Goal: Task Accomplishment & Management: Manage account settings

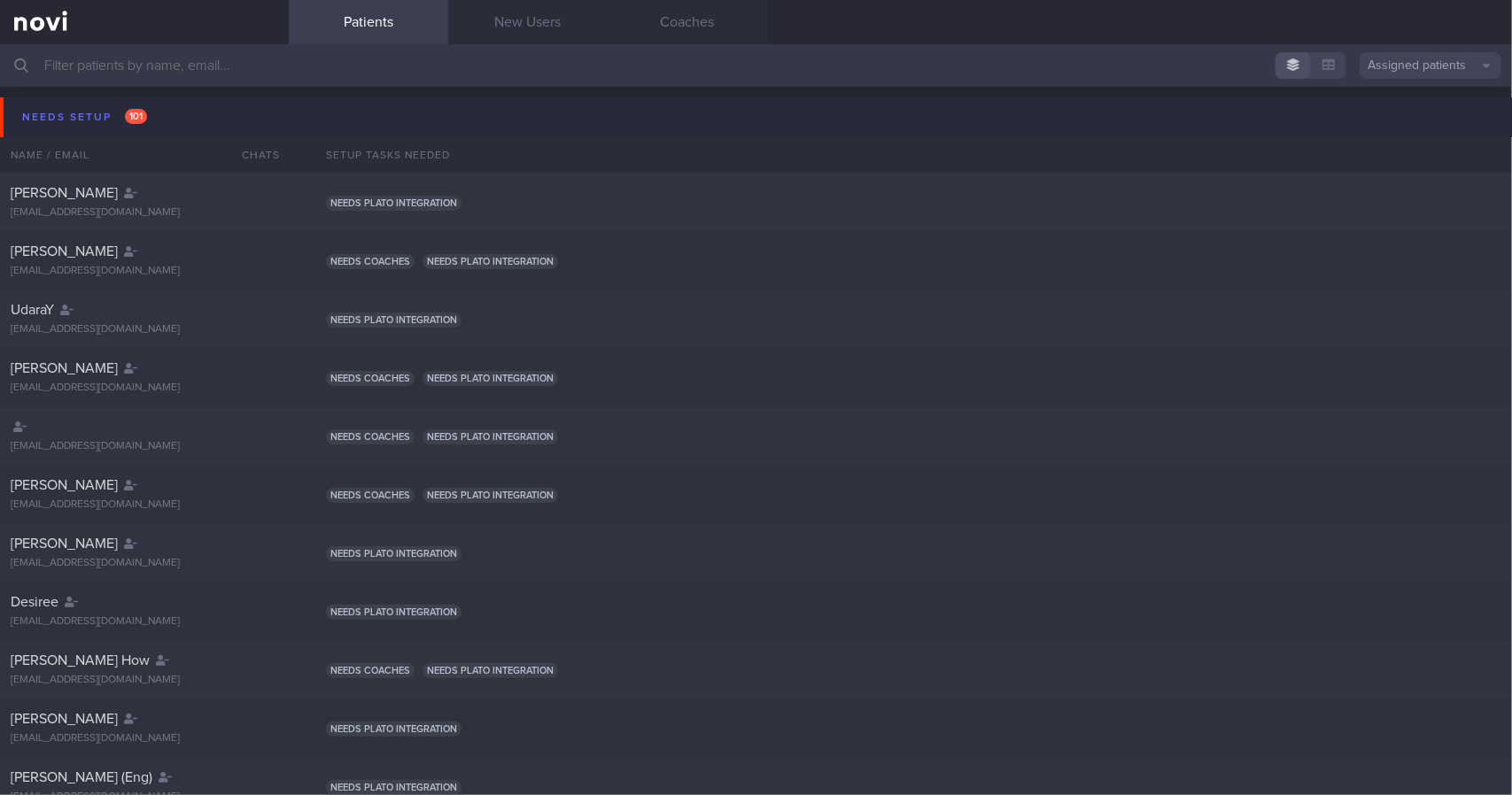
click at [191, 117] on button "Needs setup 101" at bounding box center [759, 117] width 1517 height 40
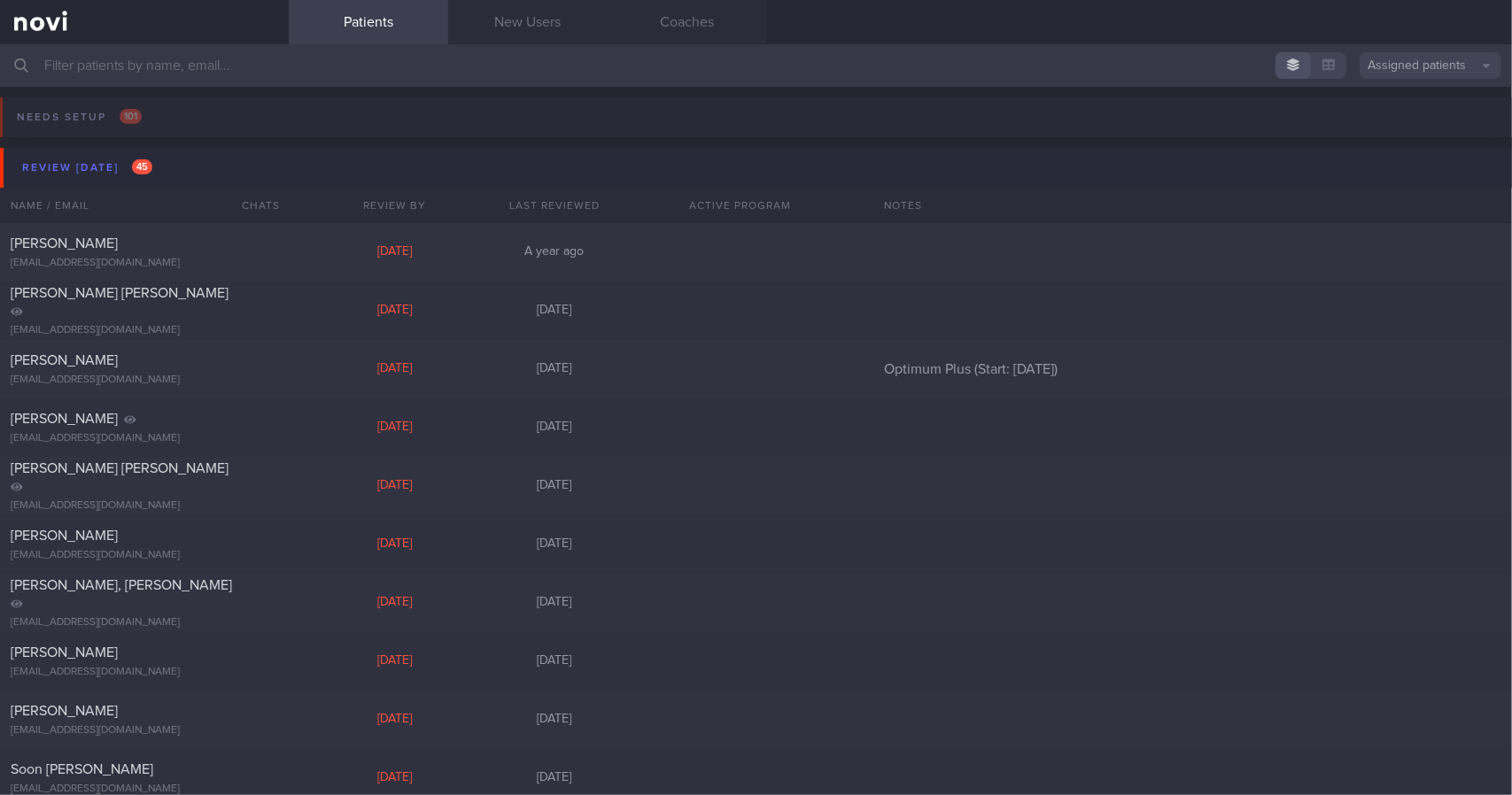
click at [172, 177] on button "Review [DATE] 45" at bounding box center [759, 168] width 1517 height 40
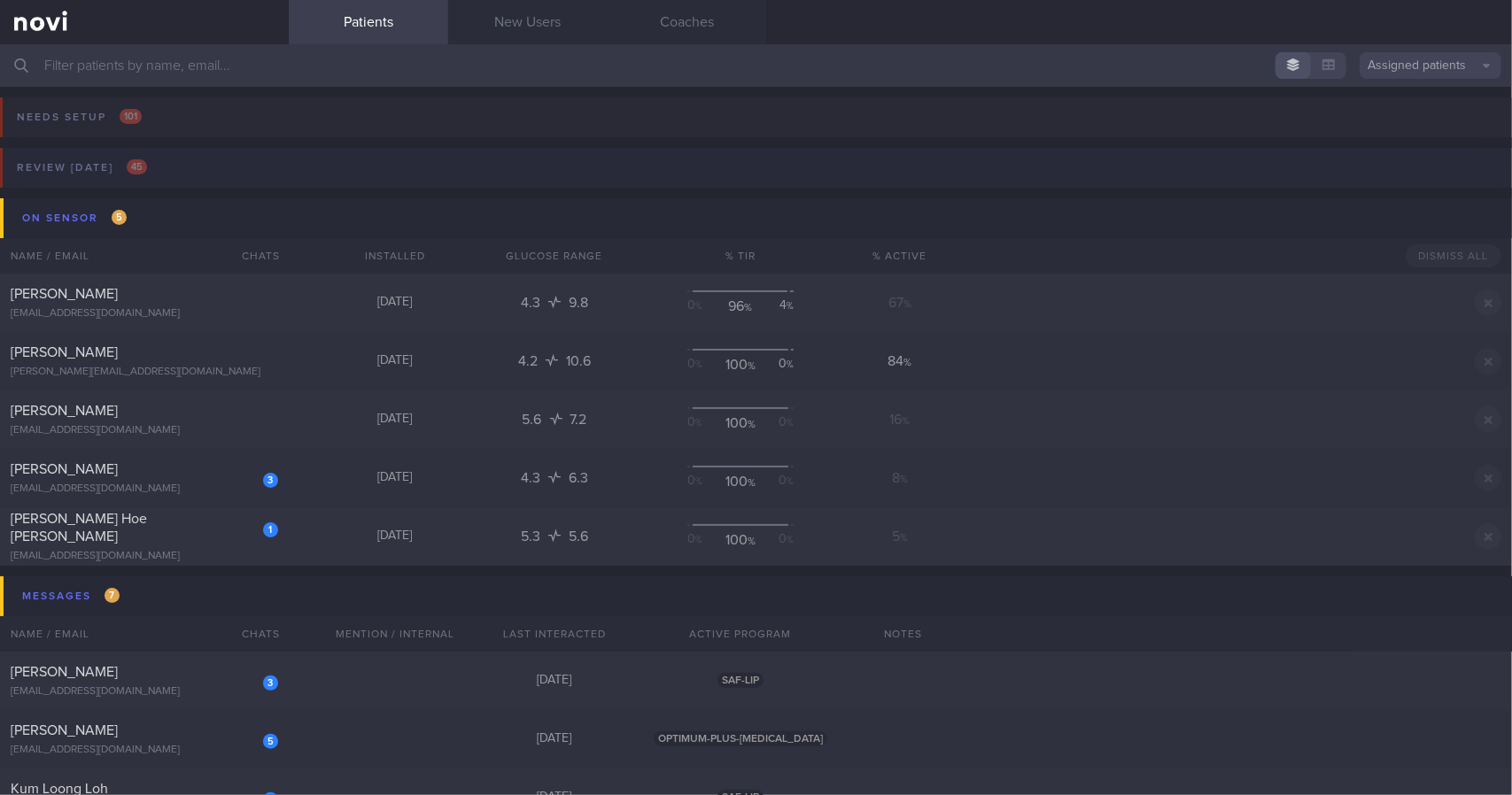
click at [164, 180] on button "Review [DATE] 45" at bounding box center [753, 174] width 1517 height 51
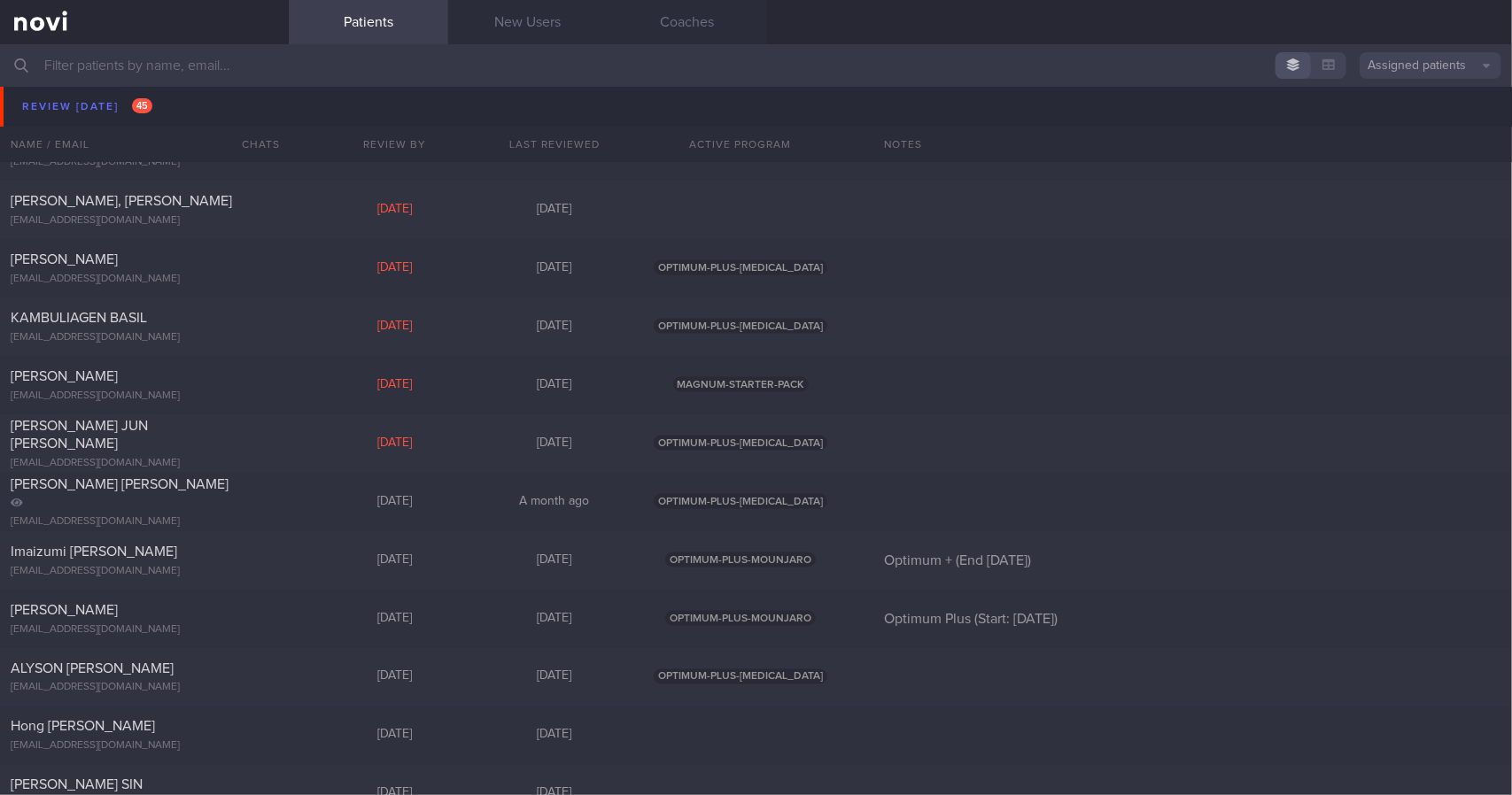
scroll to position [1683, 0]
click at [324, 276] on div "[PERSON_NAME] [EMAIL_ADDRESS][DOMAIN_NAME] [DATE] [DATE] OPTIMUM-PLUS-[MEDICAL_…" at bounding box center [756, 265] width 1512 height 58
select select "8"
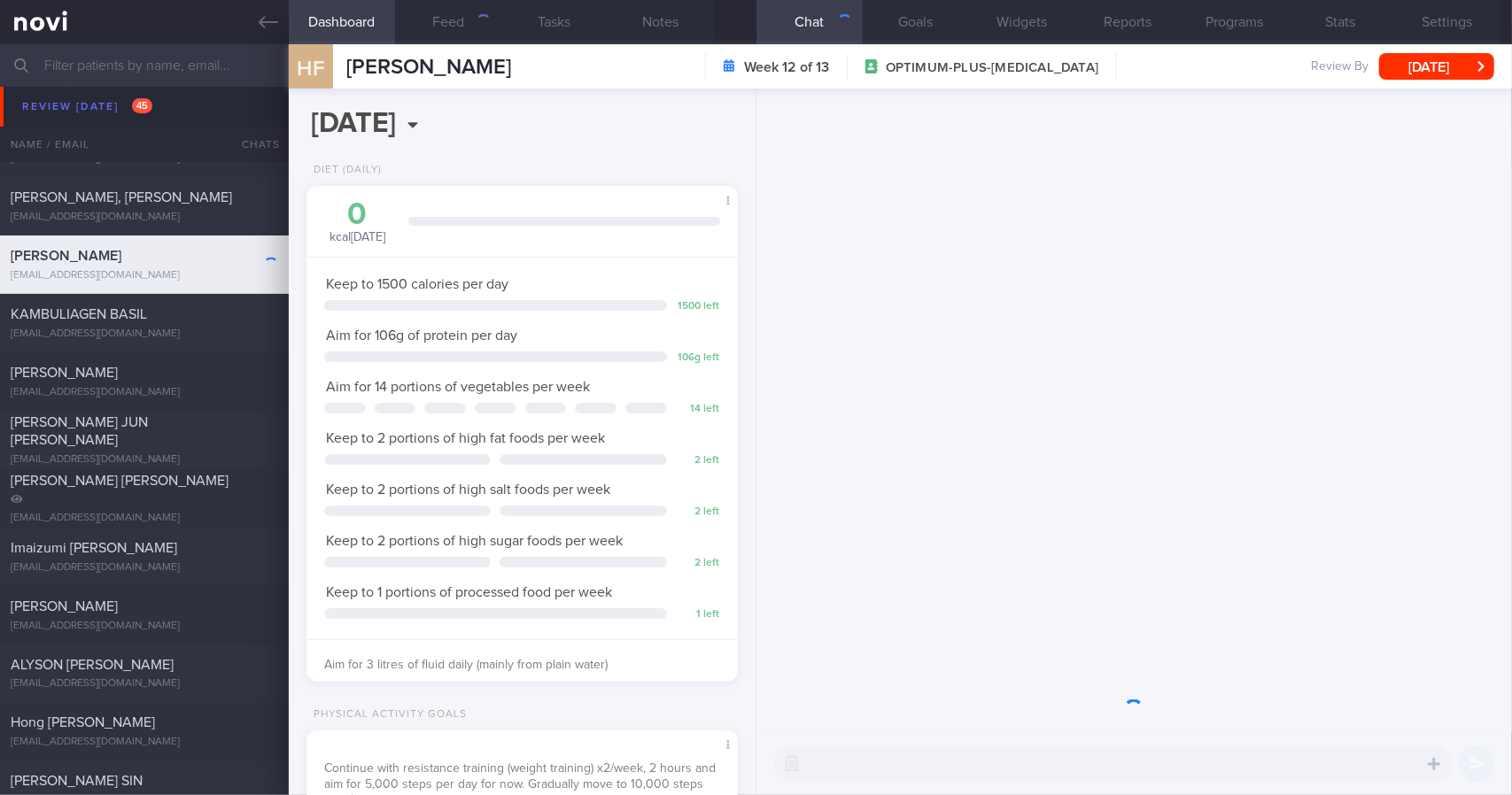
scroll to position [218, 387]
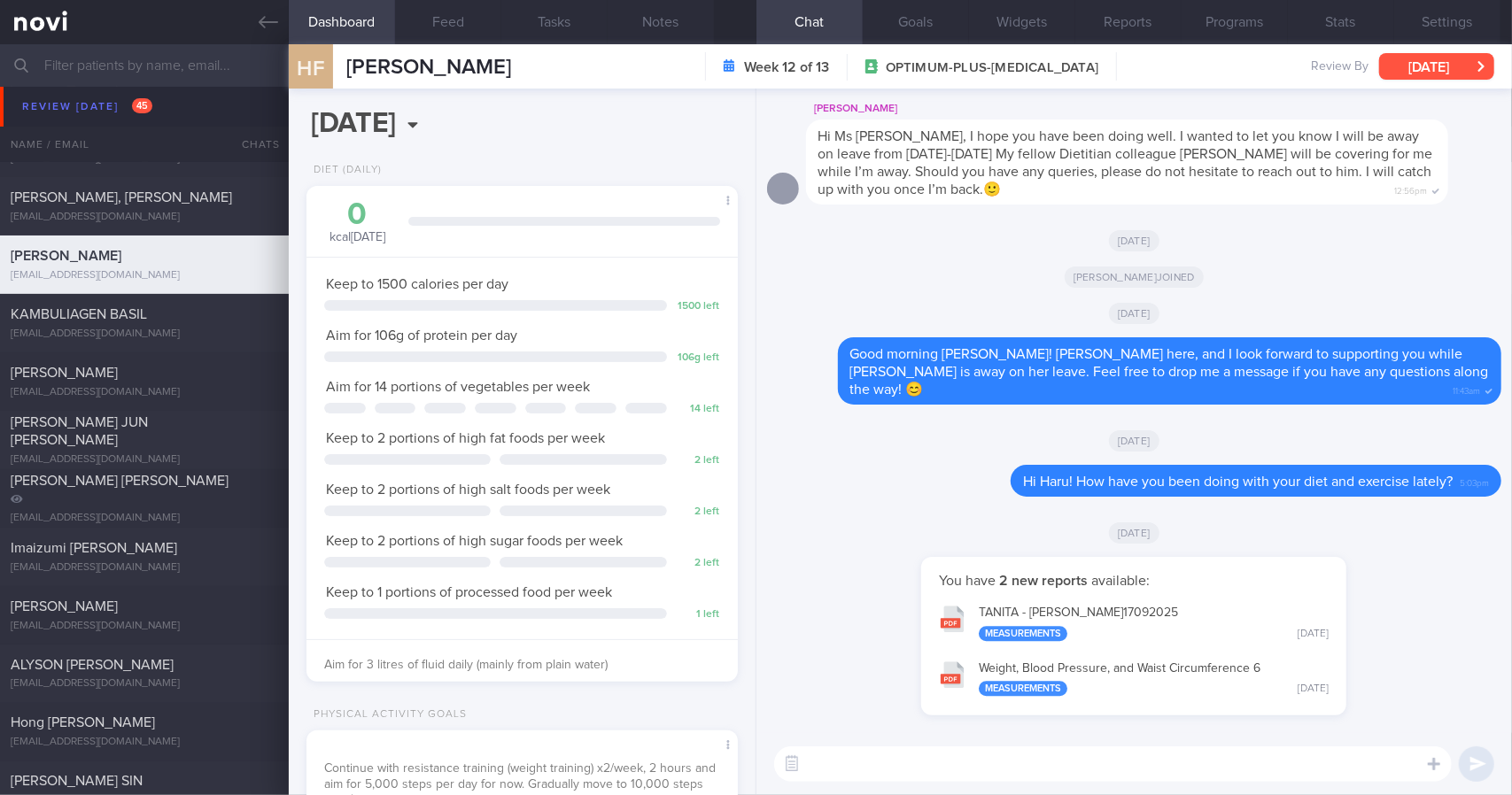
click at [1421, 72] on button "[DATE]" at bounding box center [1436, 65] width 116 height 26
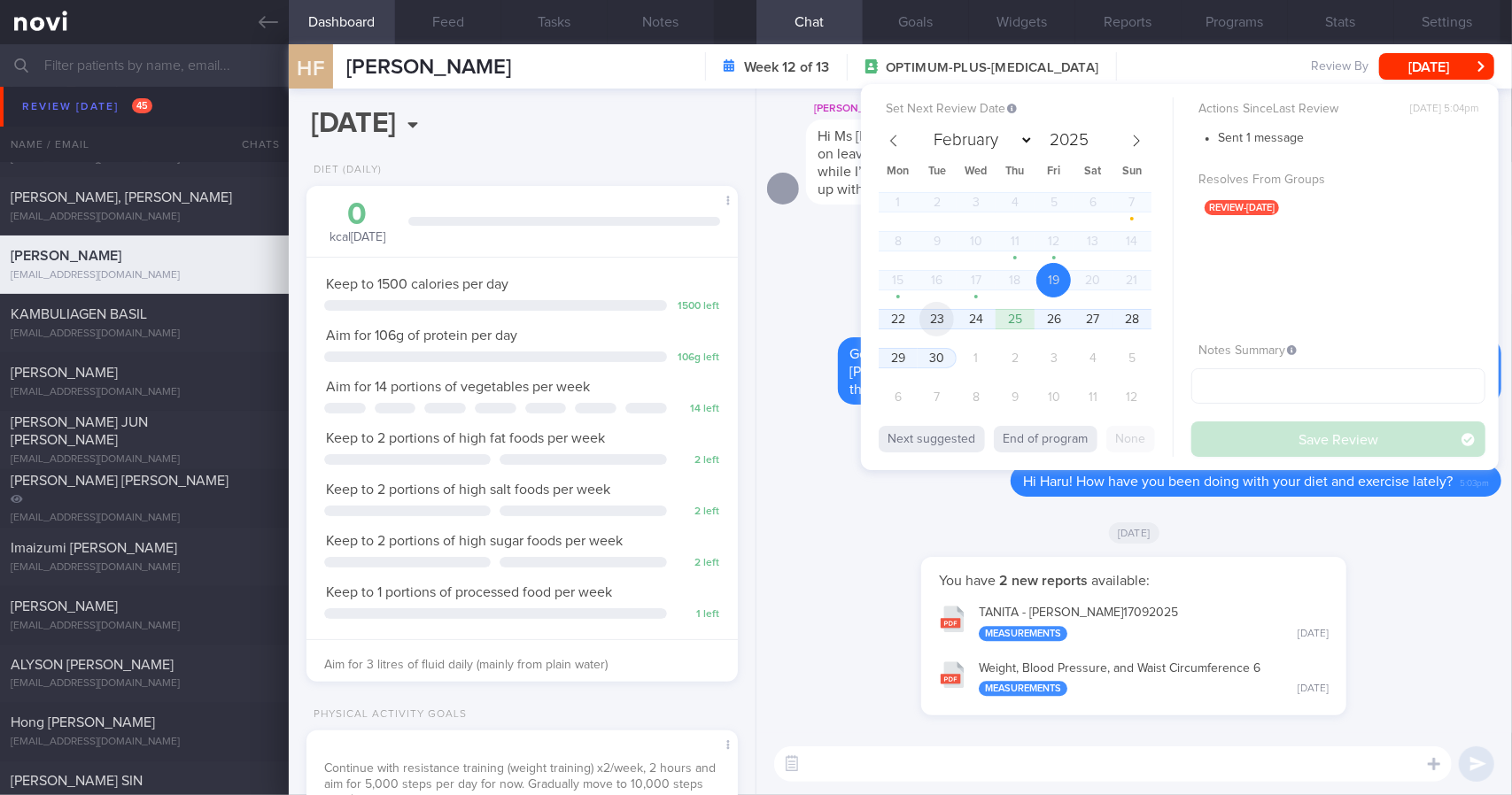
click at [941, 319] on span "23" at bounding box center [937, 319] width 35 height 35
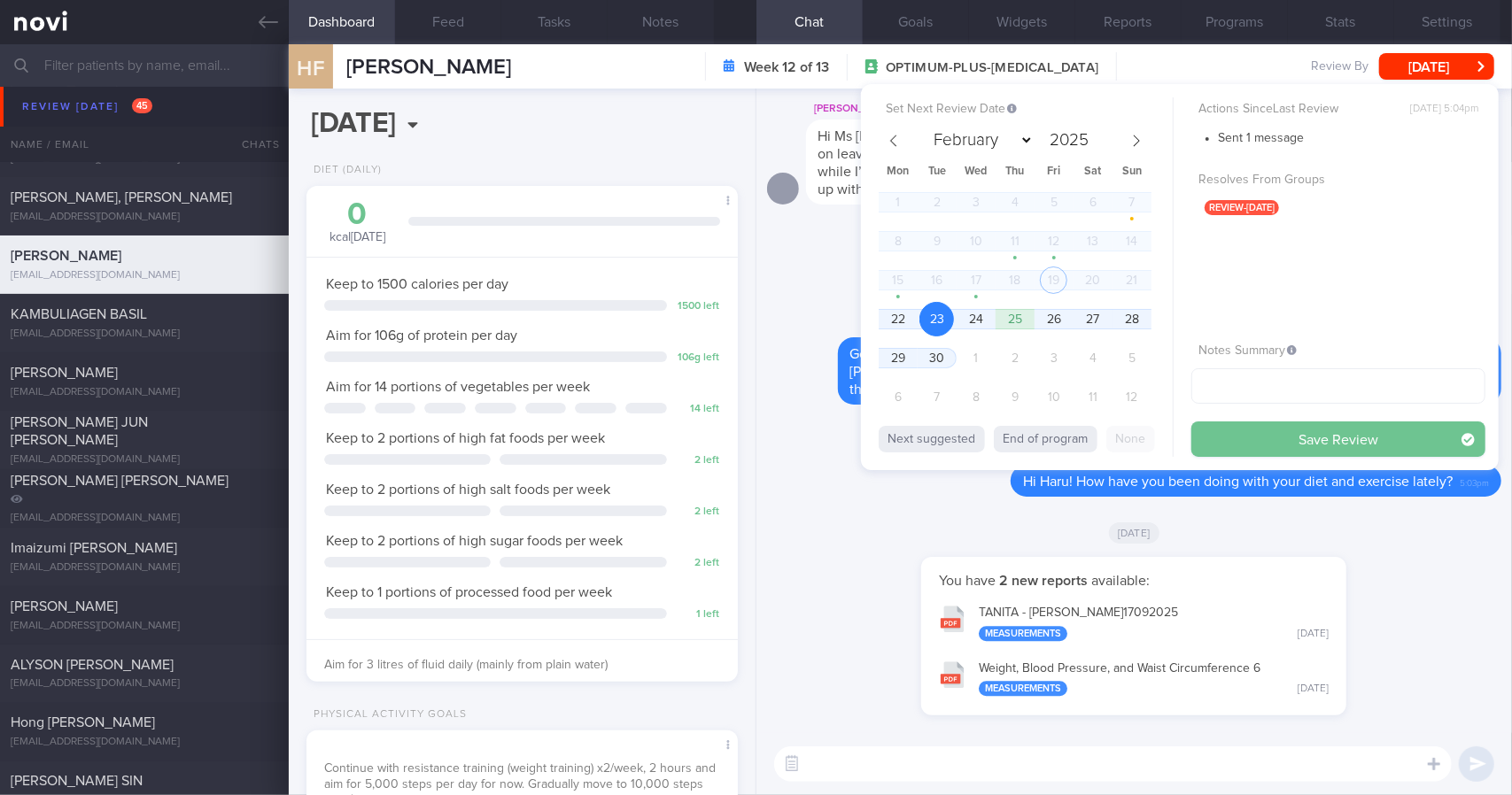
click at [1361, 441] on button "Save Review" at bounding box center [1338, 439] width 294 height 35
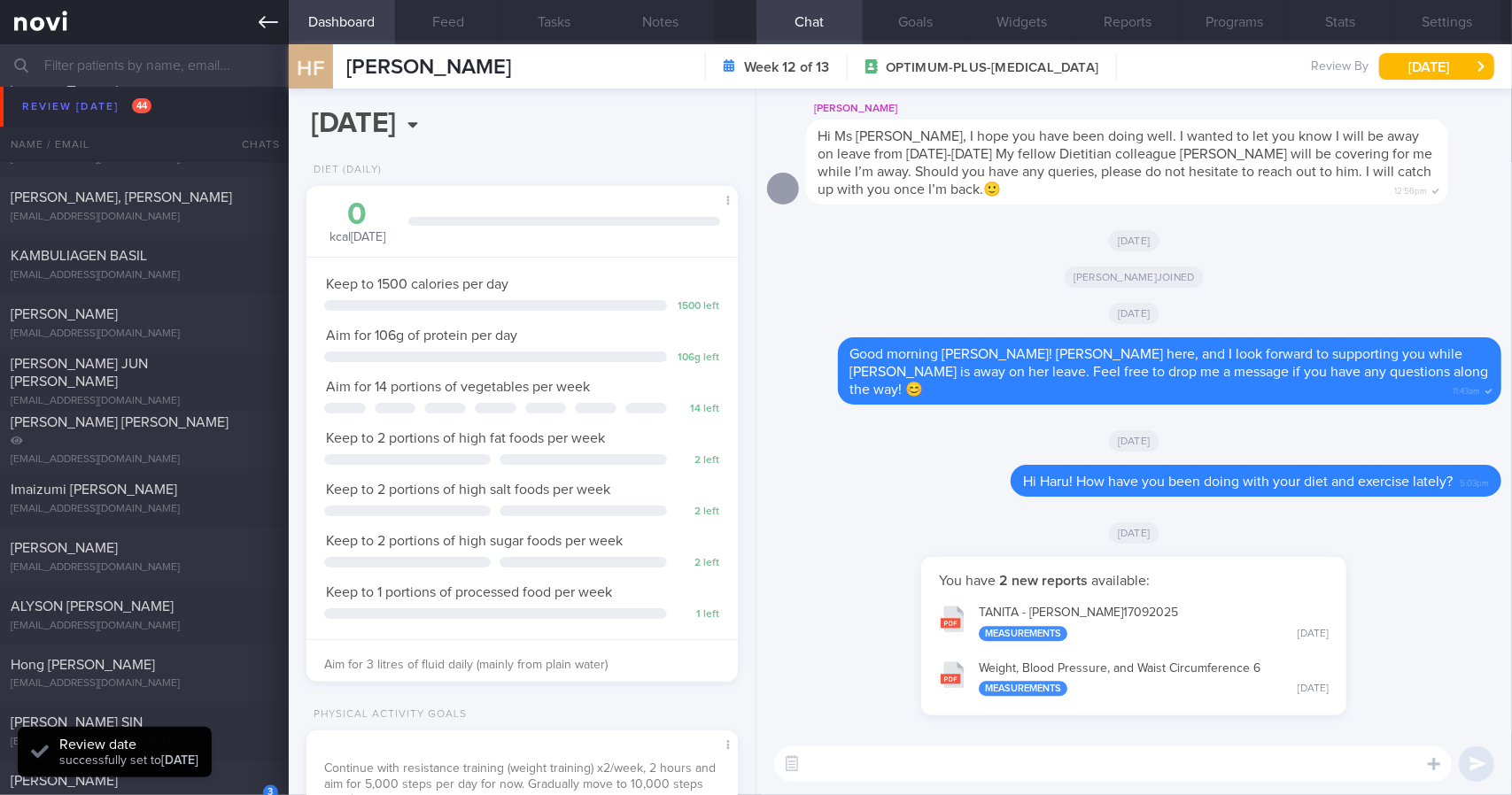
click at [267, 31] on icon at bounding box center [267, 22] width 19 height 19
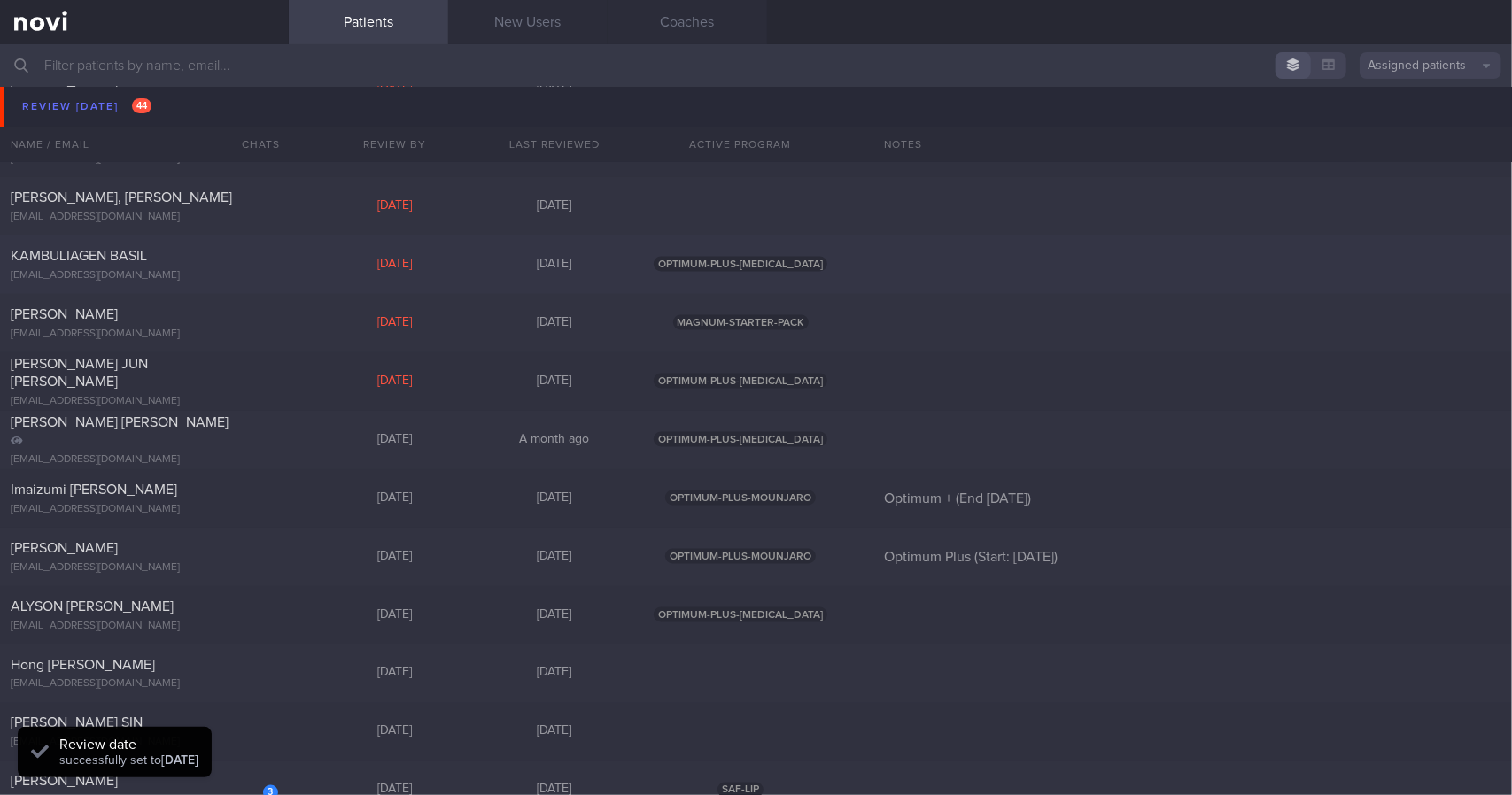
click at [204, 271] on div "[EMAIL_ADDRESS][DOMAIN_NAME]" at bounding box center [145, 276] width 267 height 14
select select "8"
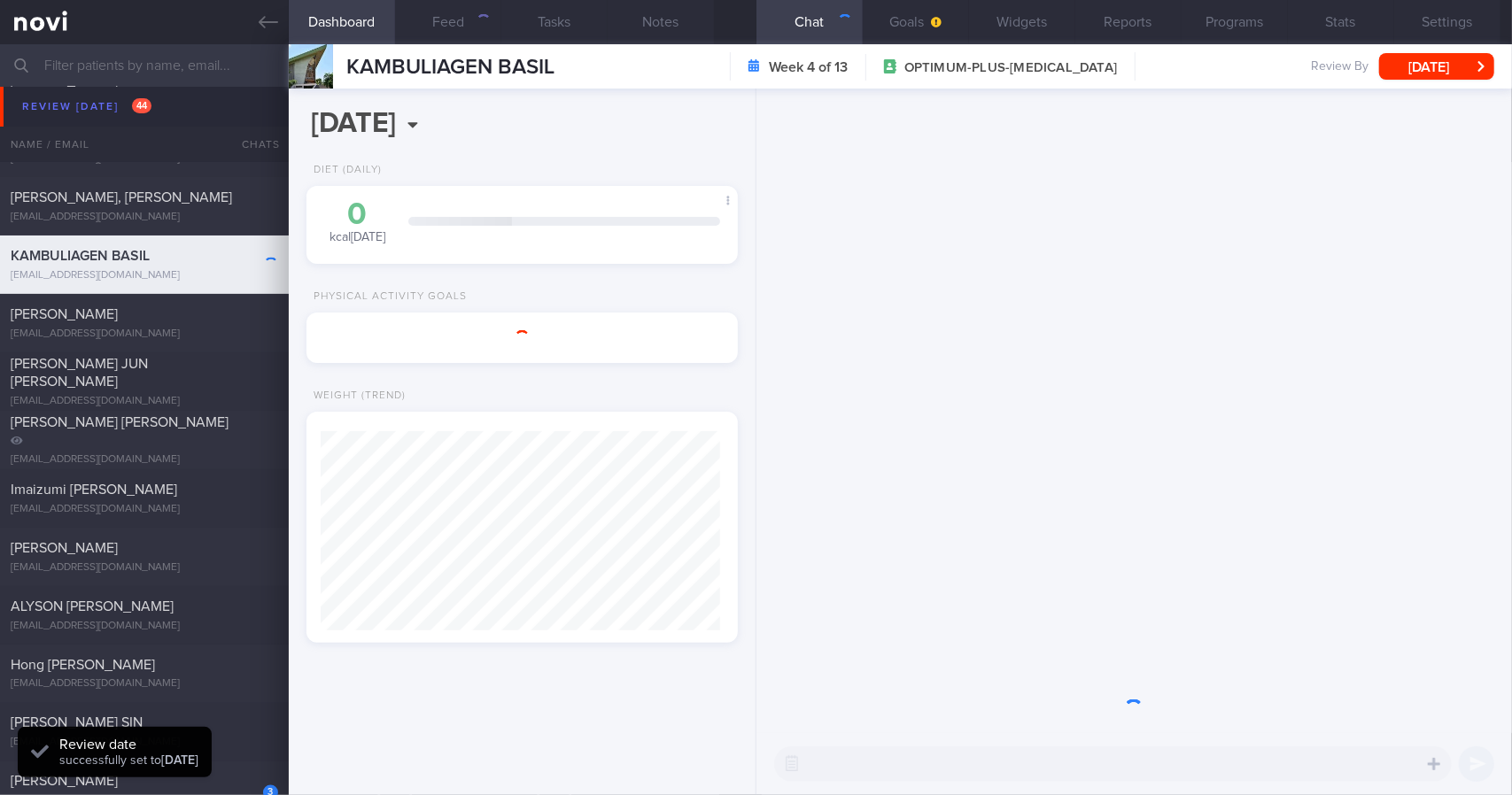
scroll to position [218, 387]
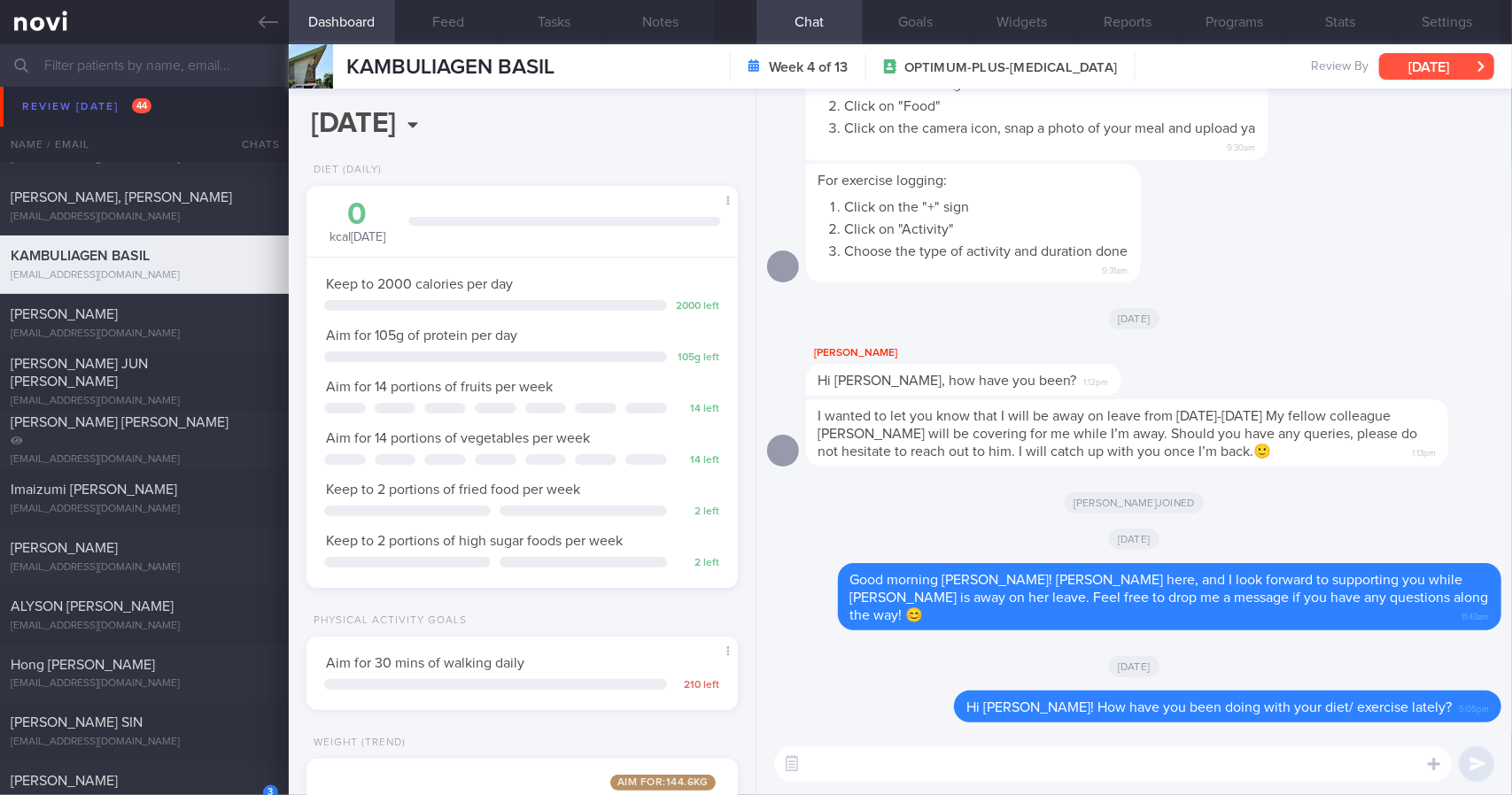
click at [1423, 65] on button "[DATE]" at bounding box center [1436, 65] width 116 height 26
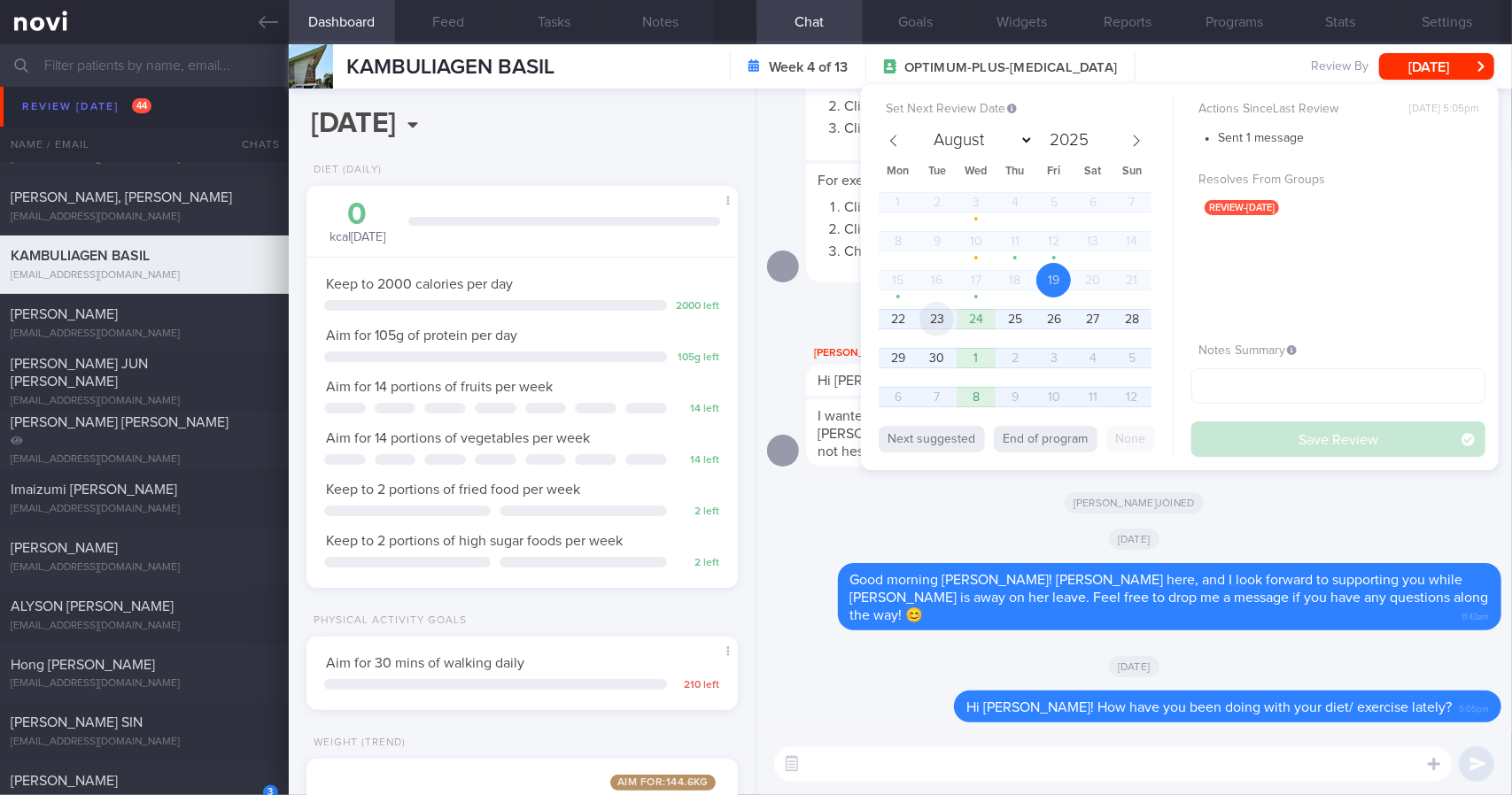
click at [921, 320] on span "23" at bounding box center [937, 319] width 35 height 35
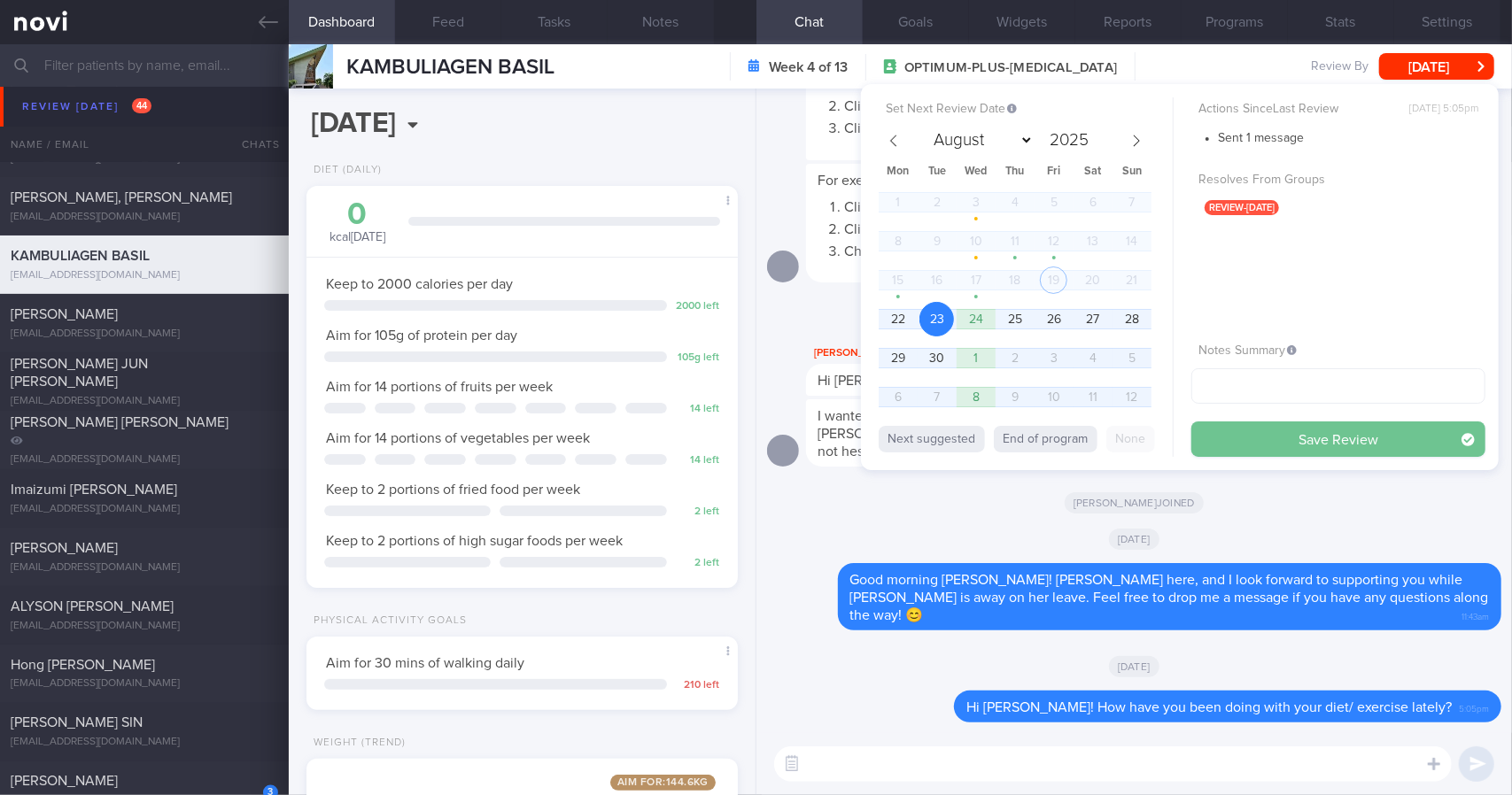
click at [1342, 448] on button "Save Review" at bounding box center [1338, 439] width 294 height 35
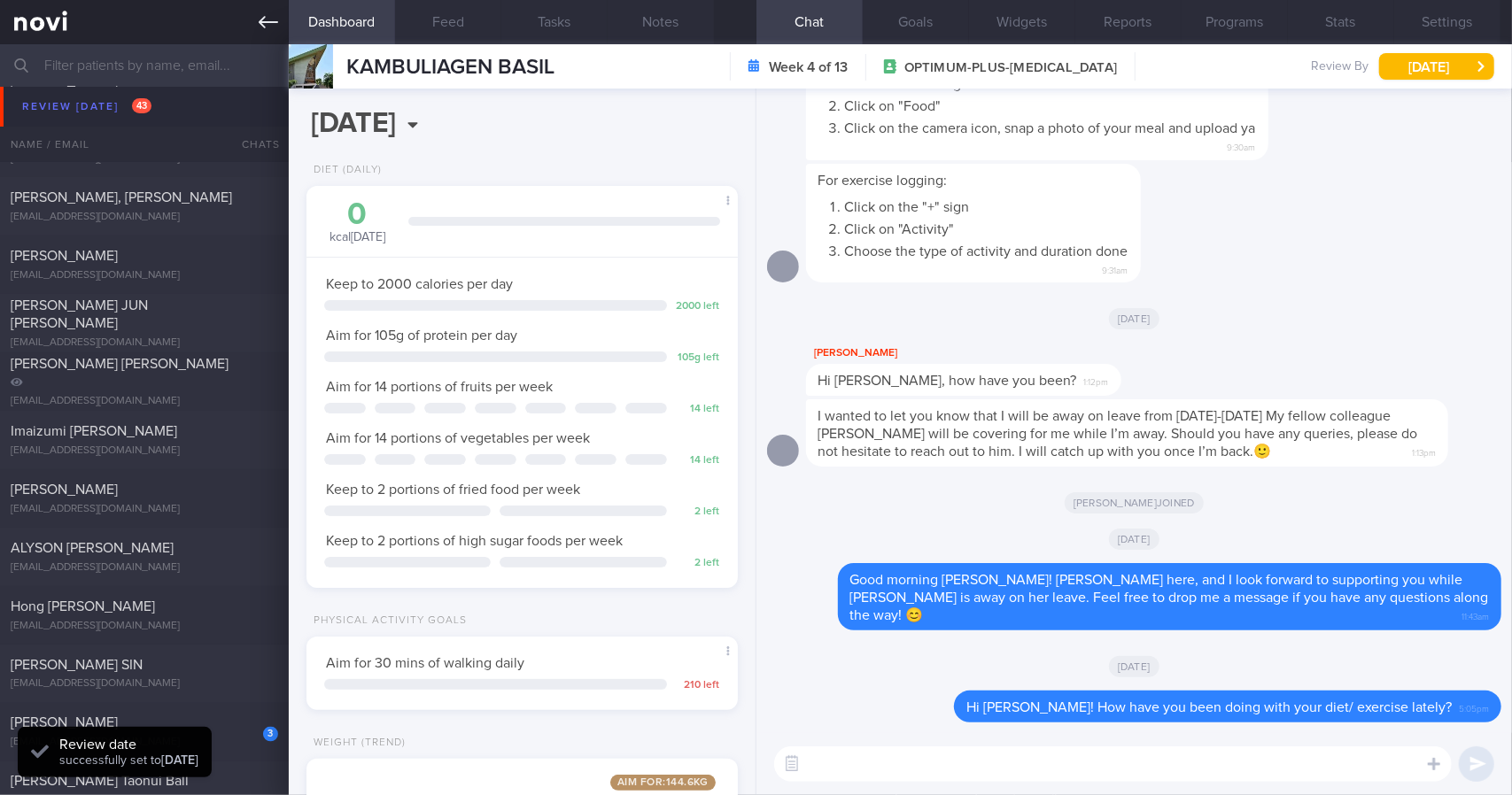
click at [277, 25] on icon at bounding box center [267, 22] width 19 height 19
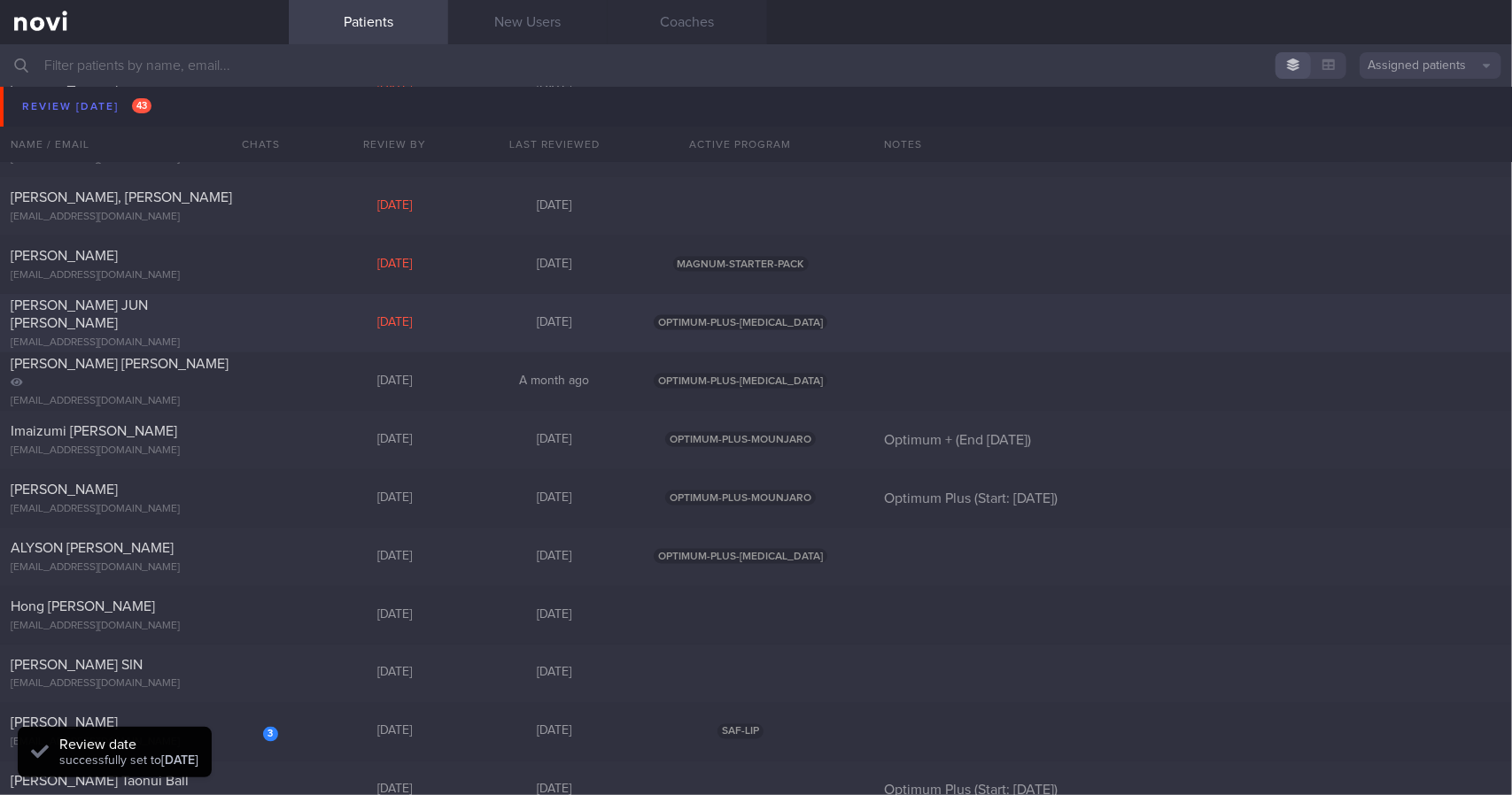
click at [253, 307] on div at bounding box center [258, 301] width 39 height 10
select select "8"
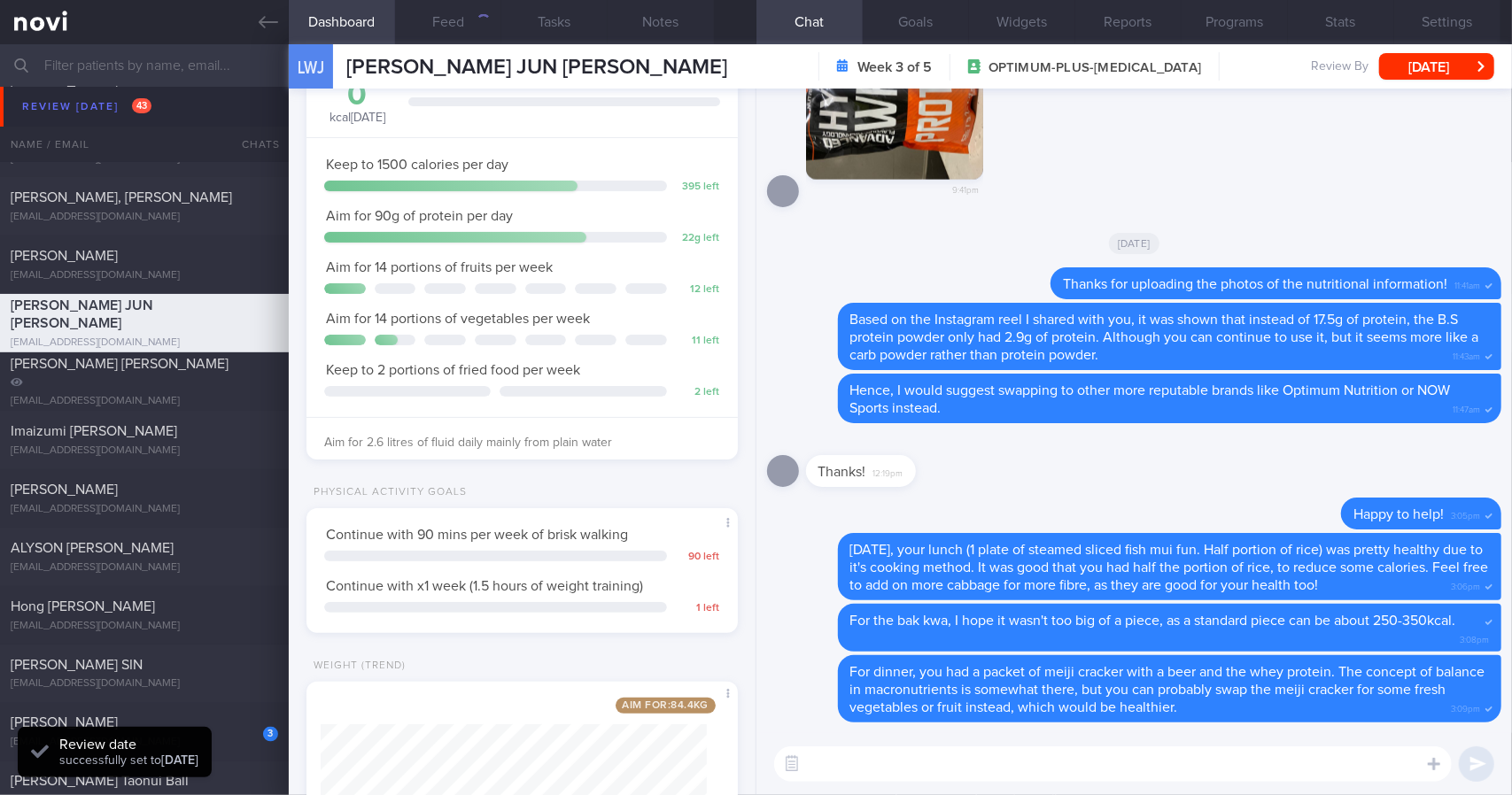
scroll to position [297, 0]
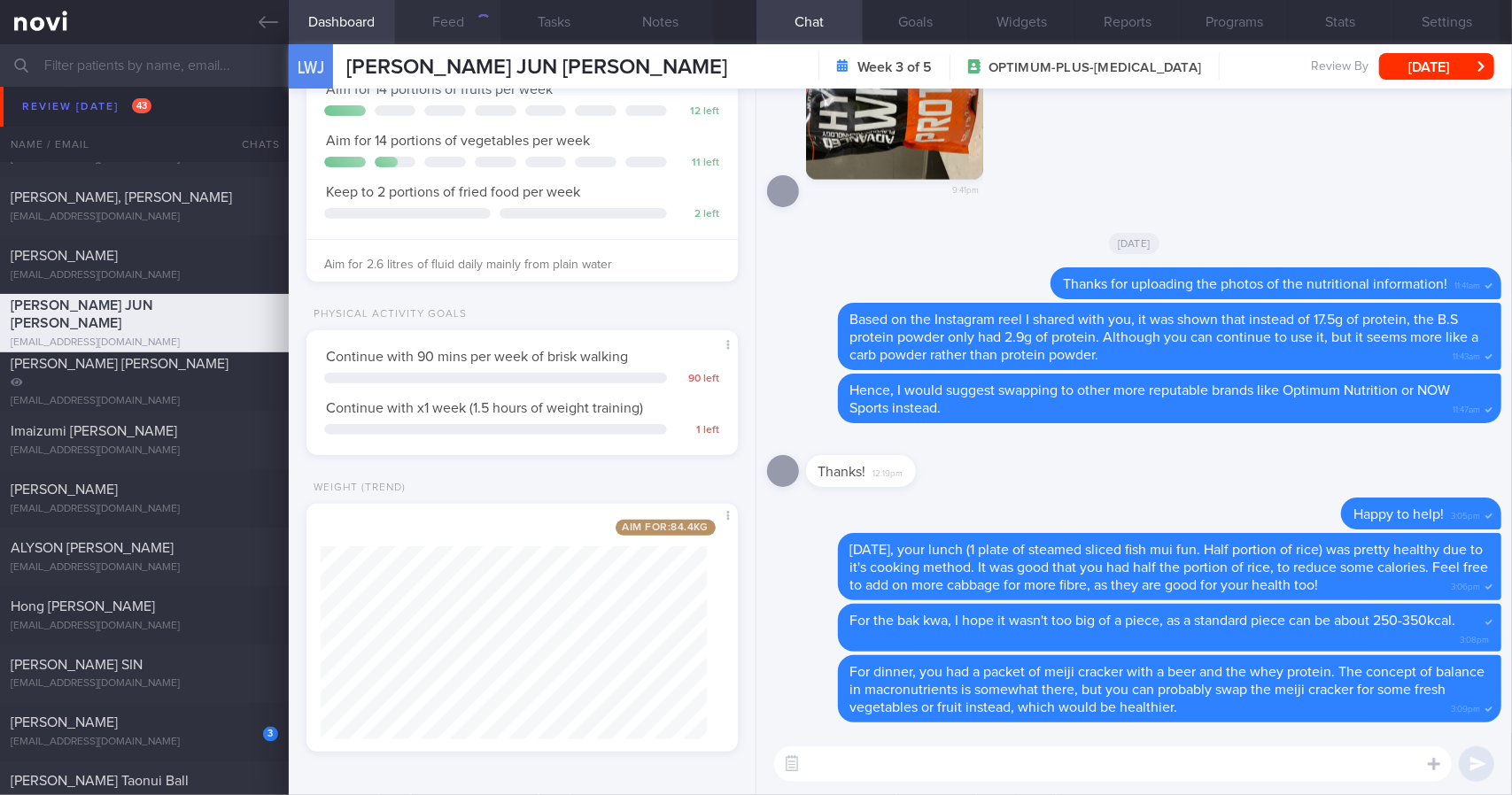
click at [434, 22] on button "Feed" at bounding box center [448, 22] width 106 height 45
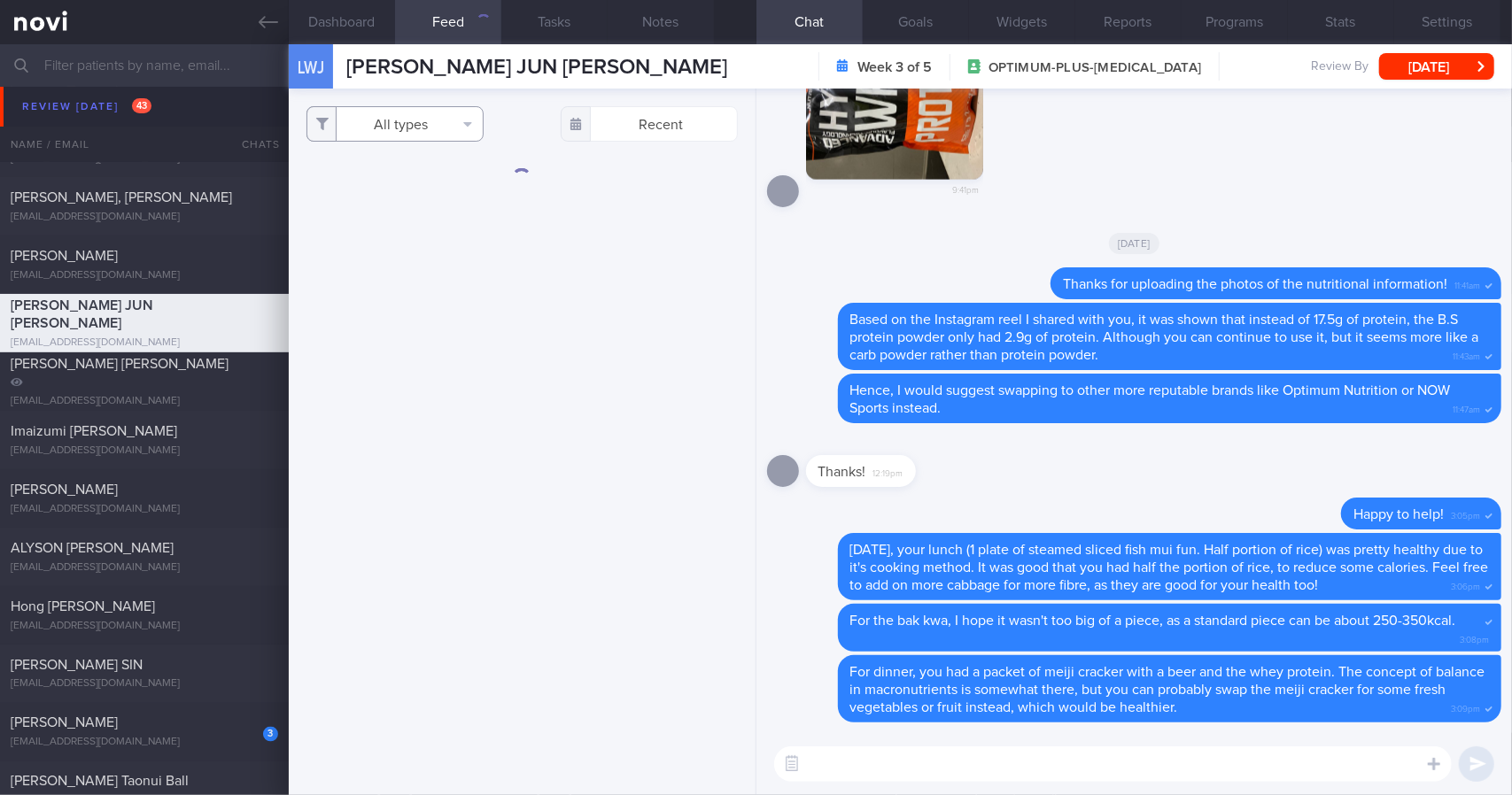
click at [432, 120] on button "All types" at bounding box center [395, 124] width 177 height 35
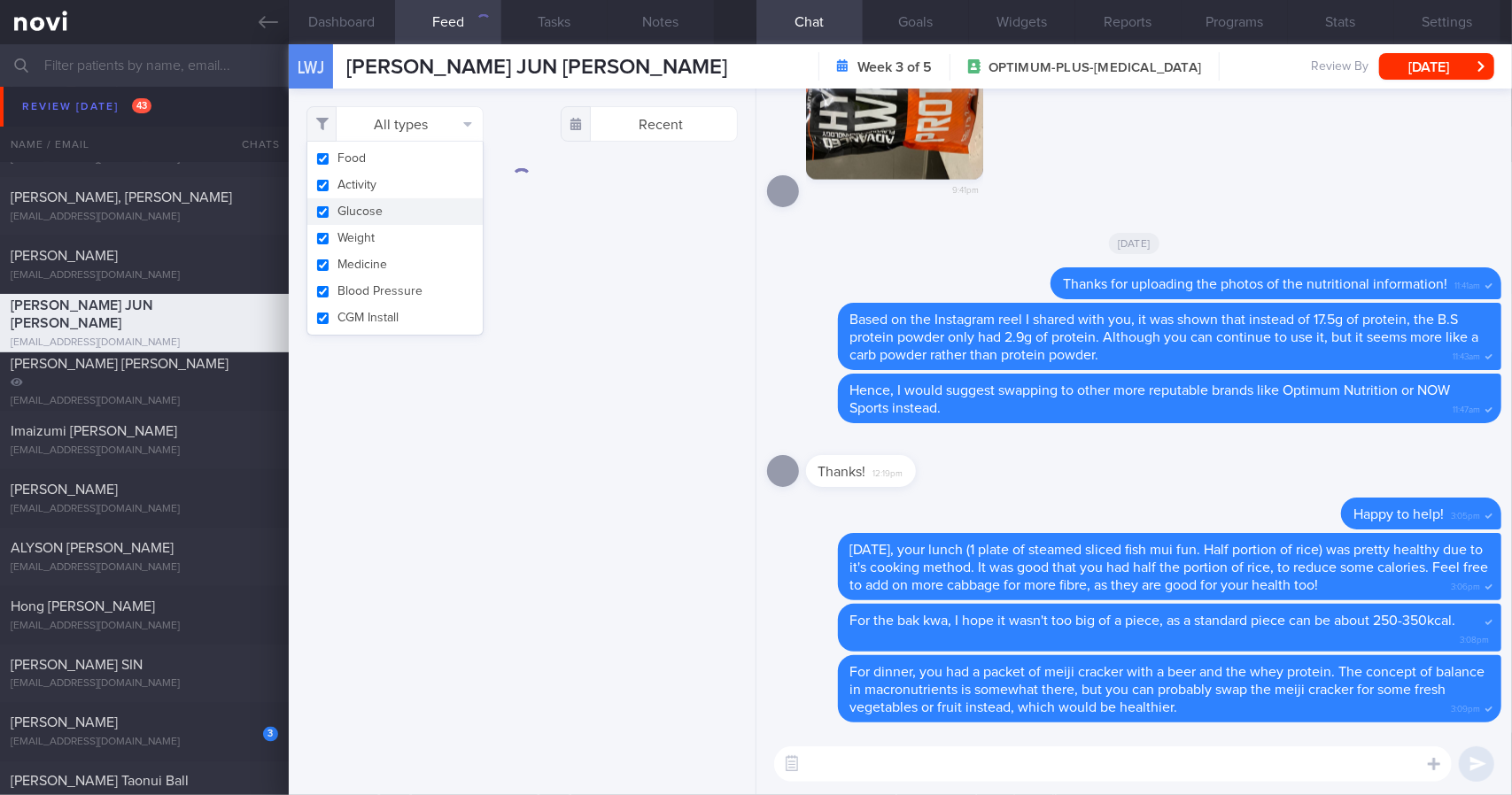
click at [421, 203] on button "Glucose" at bounding box center [395, 211] width 176 height 26
click at [423, 216] on button "Glucose" at bounding box center [395, 211] width 176 height 26
checkbox input "true"
click at [428, 183] on button "Activity" at bounding box center [395, 185] width 176 height 26
checkbox input "false"
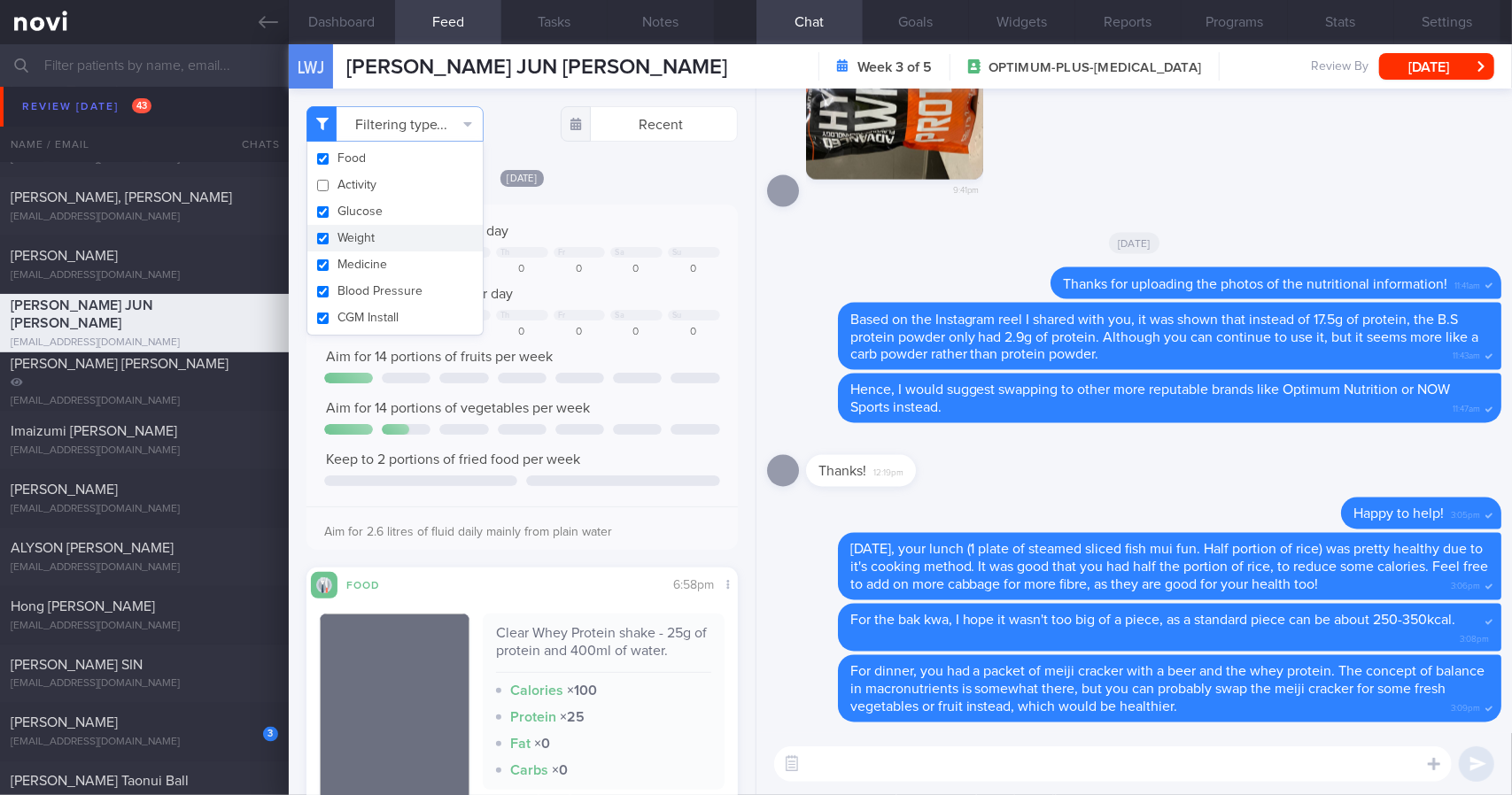
click at [420, 238] on button "Weight" at bounding box center [395, 237] width 176 height 26
checkbox input "false"
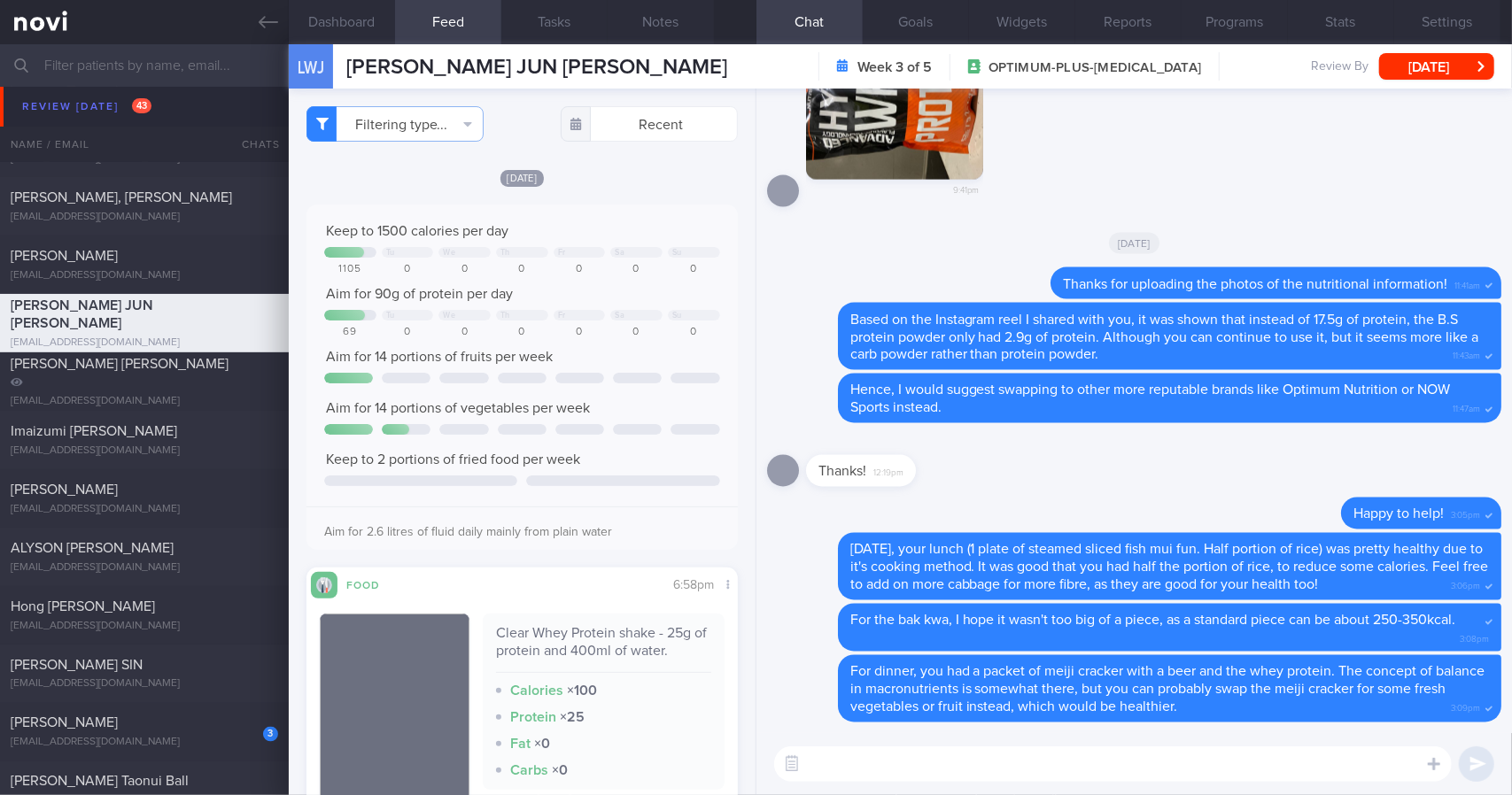
click at [663, 181] on div "[DATE]" at bounding box center [522, 177] width 431 height 18
click at [832, 674] on div at bounding box center [822, 673] width 32 height 33
click at [952, 528] on div "Delete Happy to help! 3:05pm" at bounding box center [1134, 515] width 734 height 35
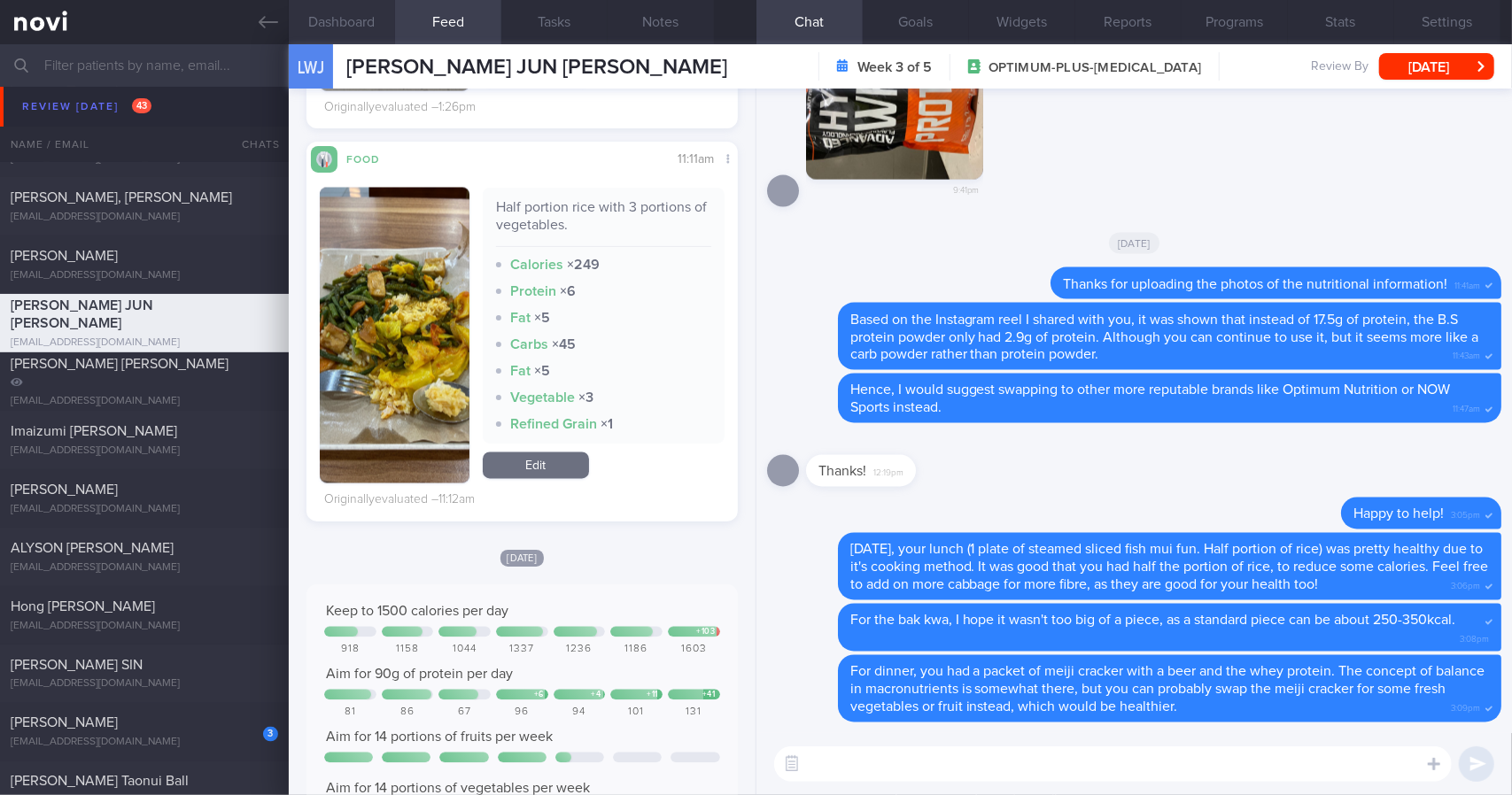
scroll to position [2391, 0]
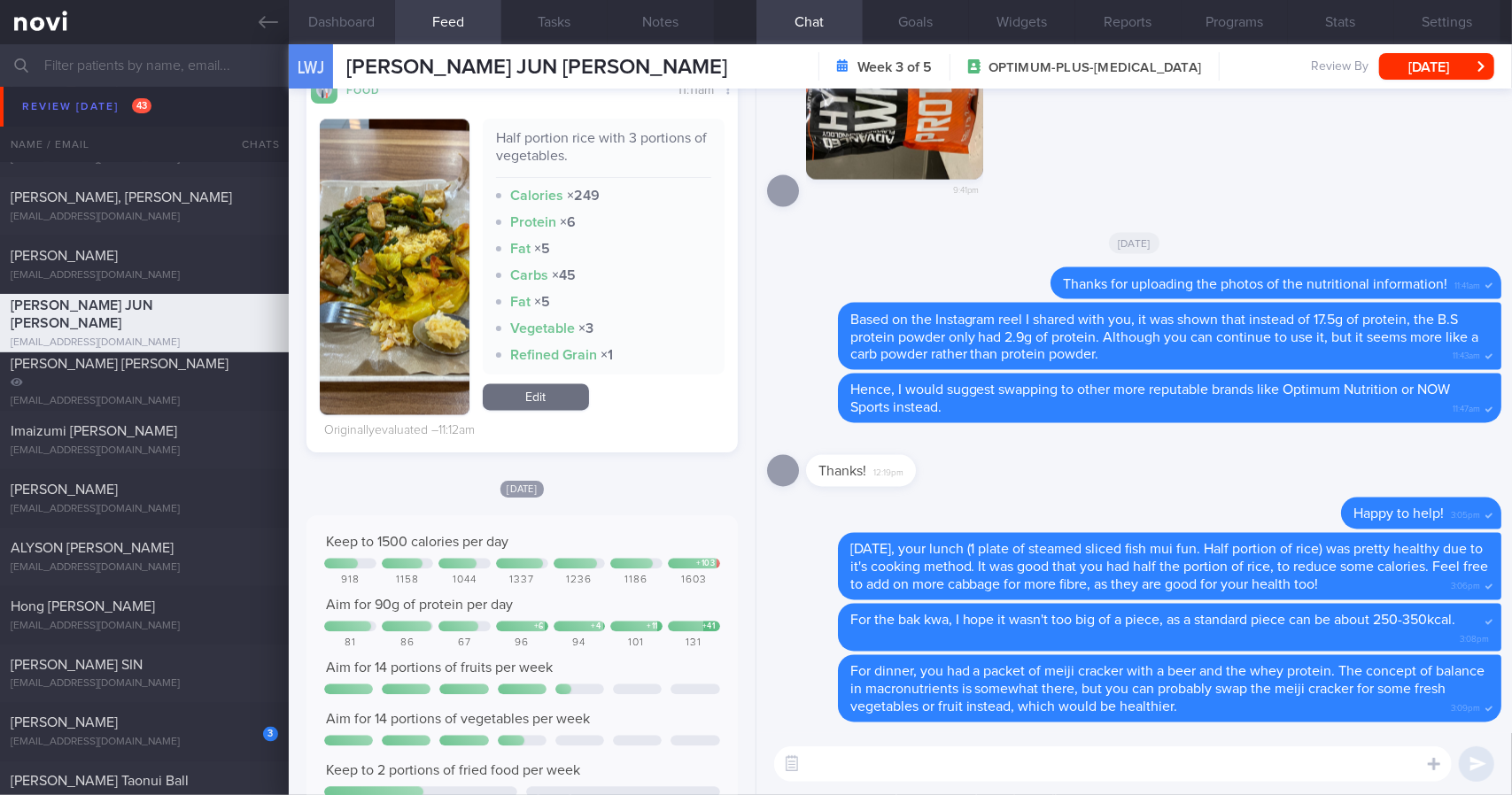
click at [343, 10] on button "Dashboard" at bounding box center [341, 22] width 106 height 45
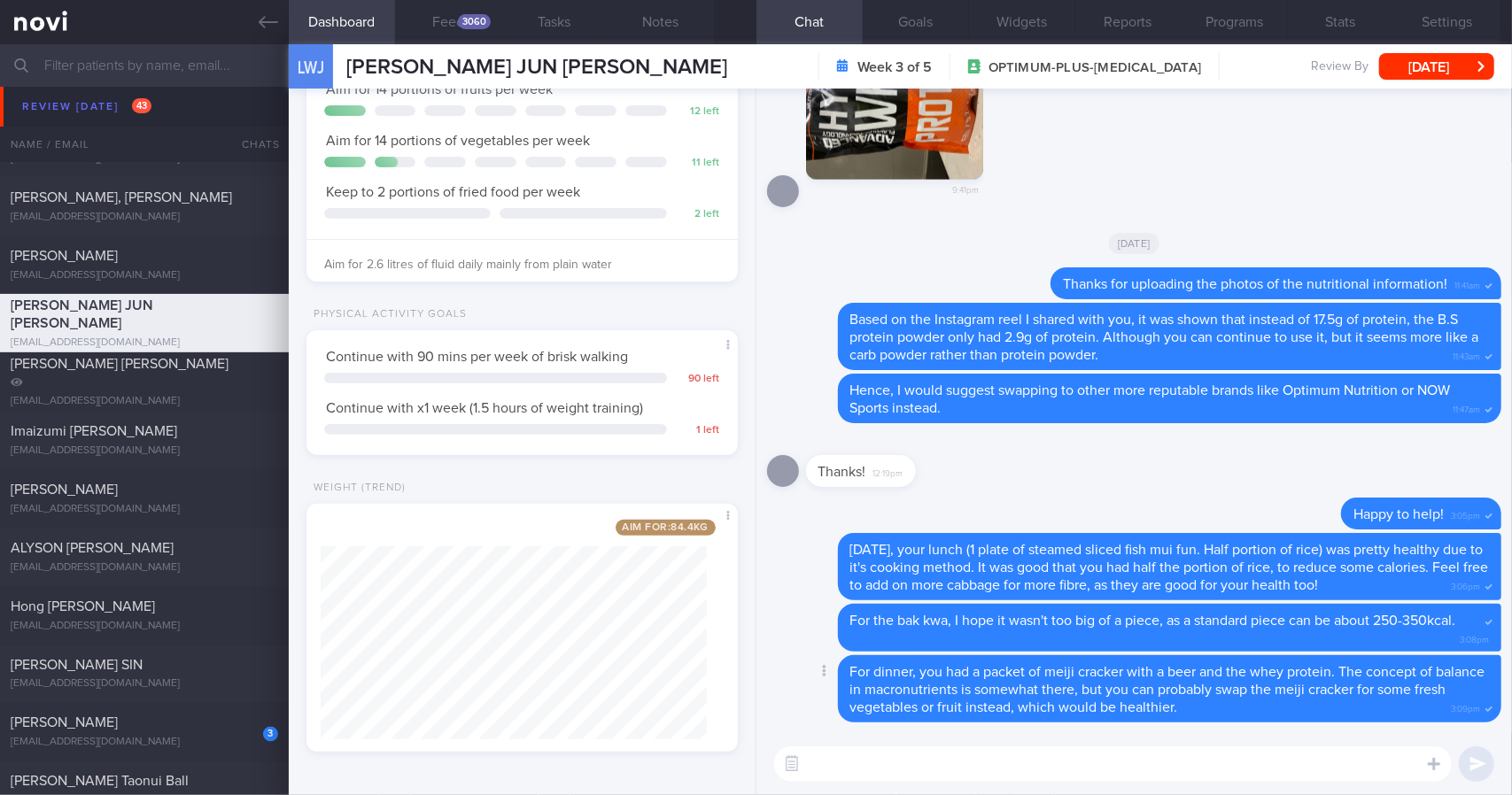
click at [883, 683] on span "For dinner, you had a packet of meiji cracker with a beer and the whey protein.…" at bounding box center [1168, 689] width 635 height 50
click at [273, 33] on link at bounding box center [144, 22] width 288 height 45
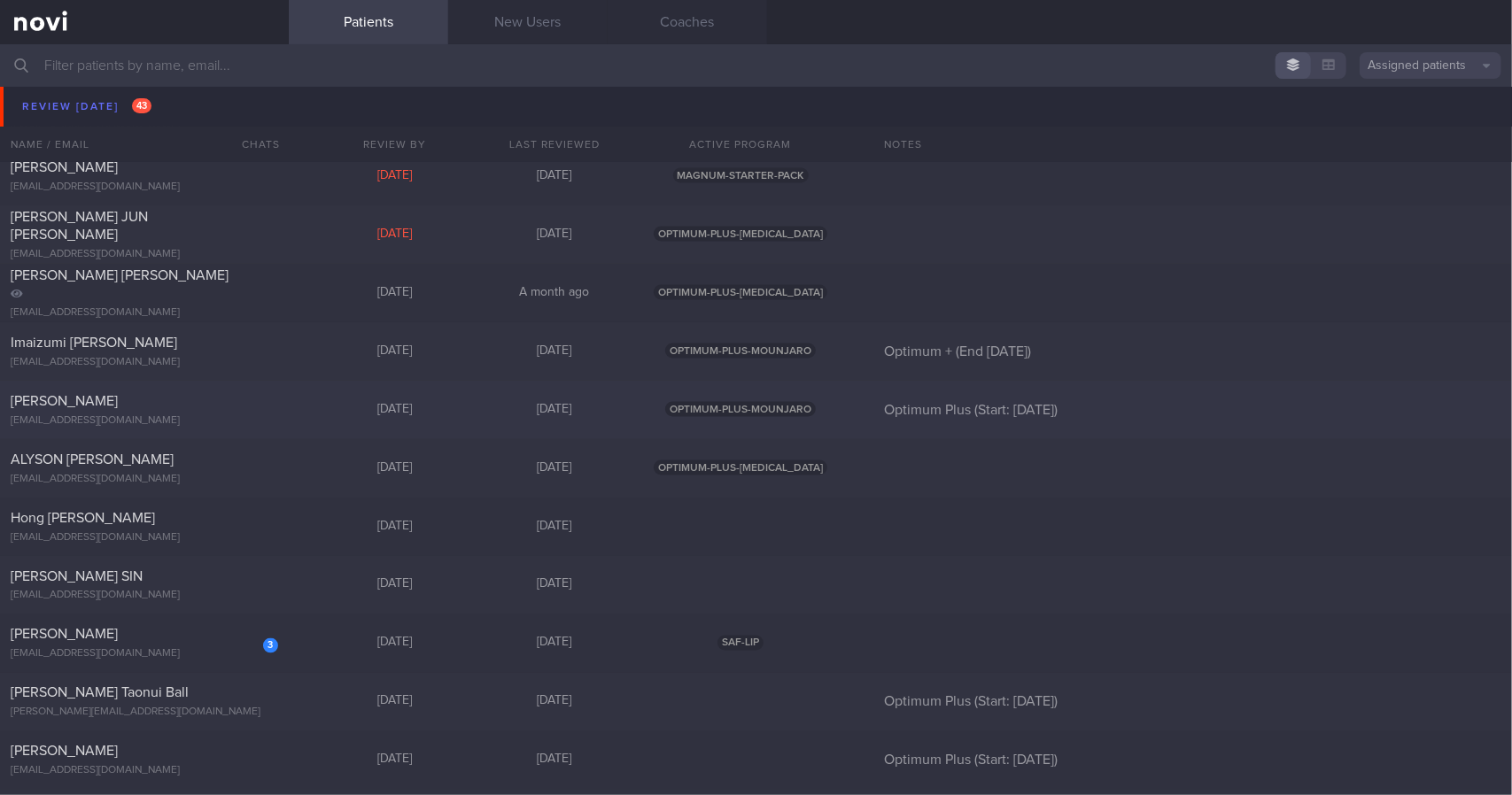
scroll to position [1948, 0]
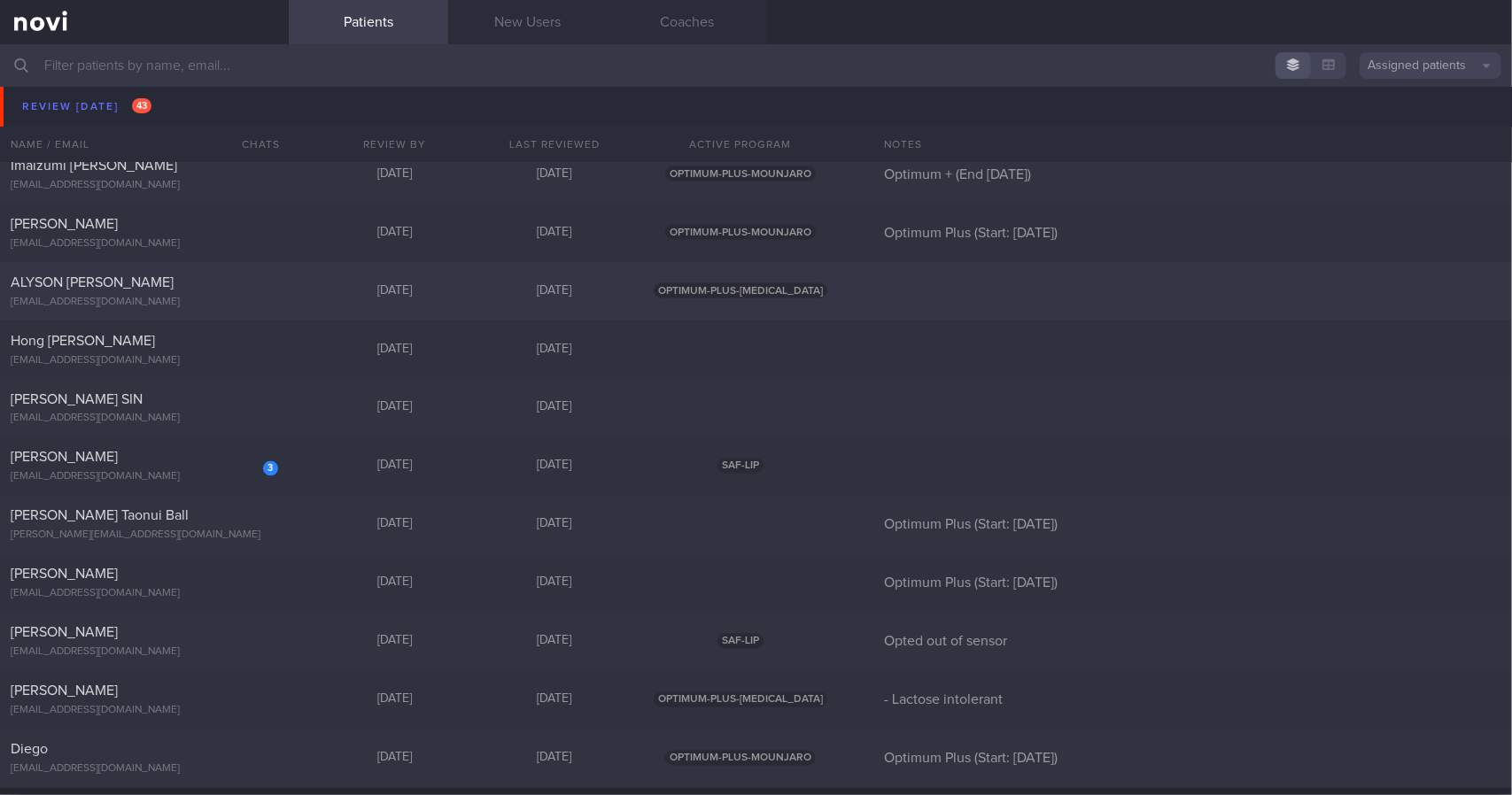
click at [277, 296] on div "ALYSON [PERSON_NAME] [EMAIL_ADDRESS][DOMAIN_NAME]" at bounding box center [144, 291] width 288 height 35
select select "8"
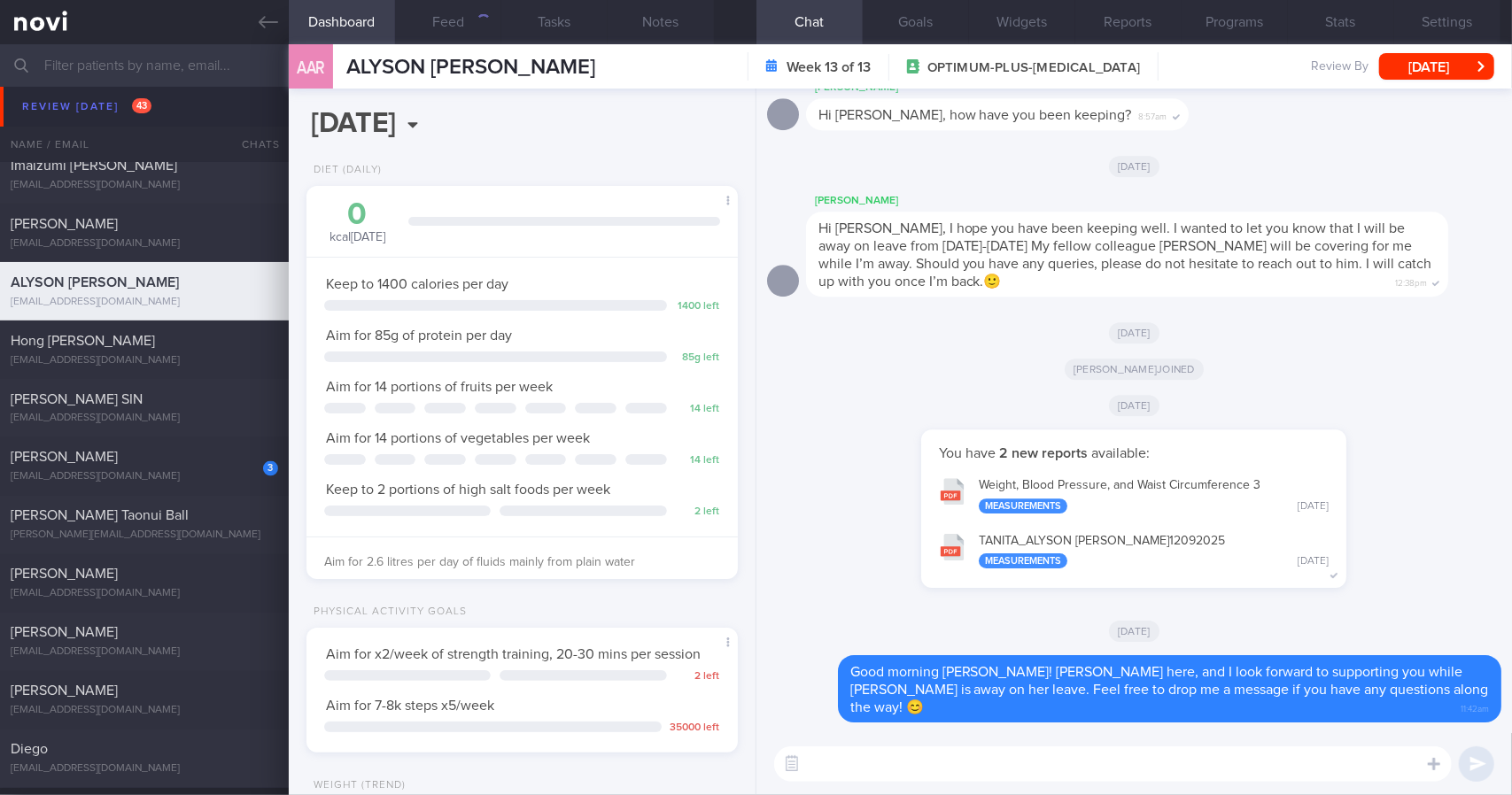
scroll to position [218, 387]
click at [467, 34] on button "Feed" at bounding box center [448, 22] width 106 height 45
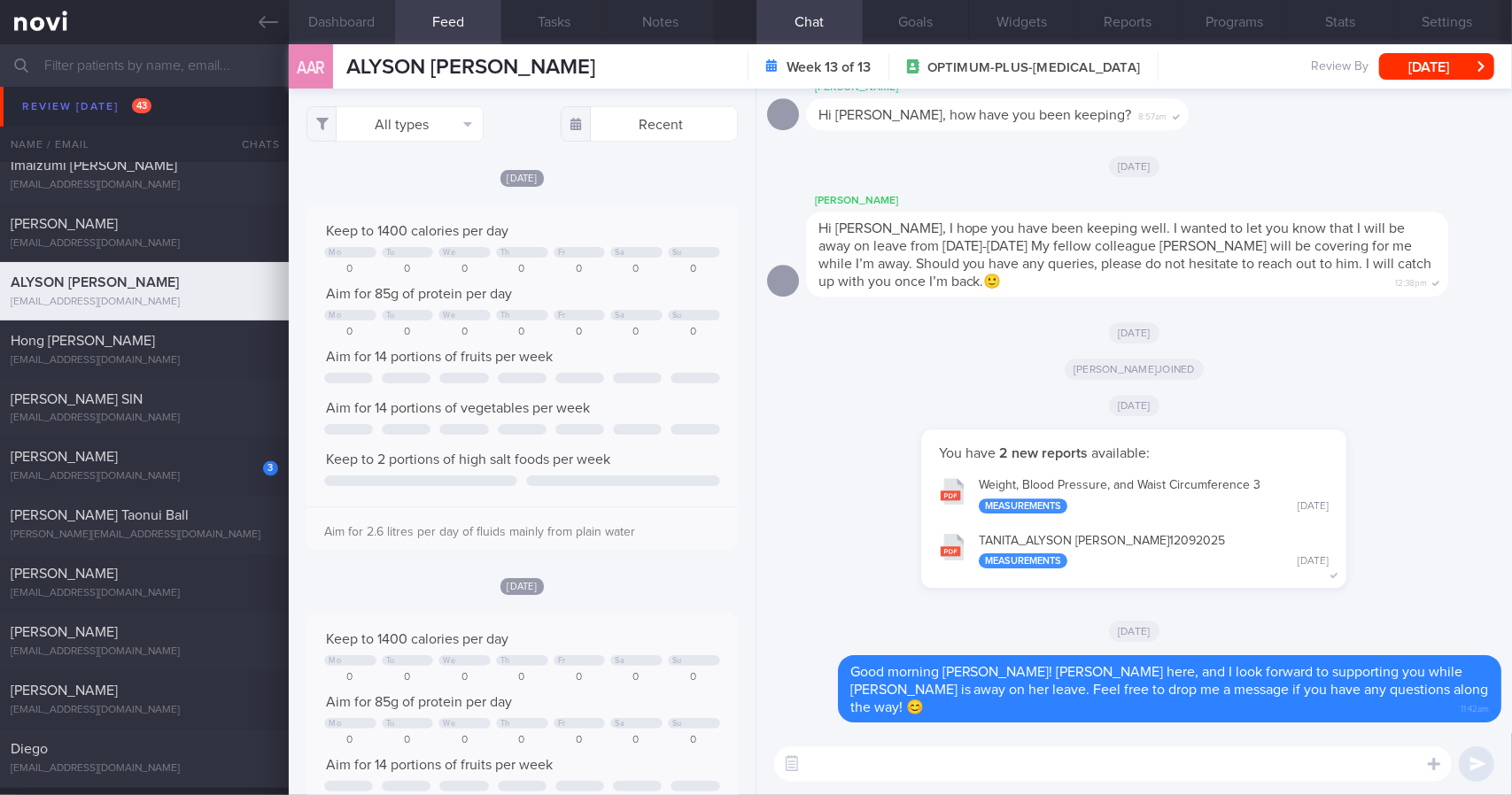
click at [388, 27] on button "Dashboard" at bounding box center [341, 22] width 106 height 45
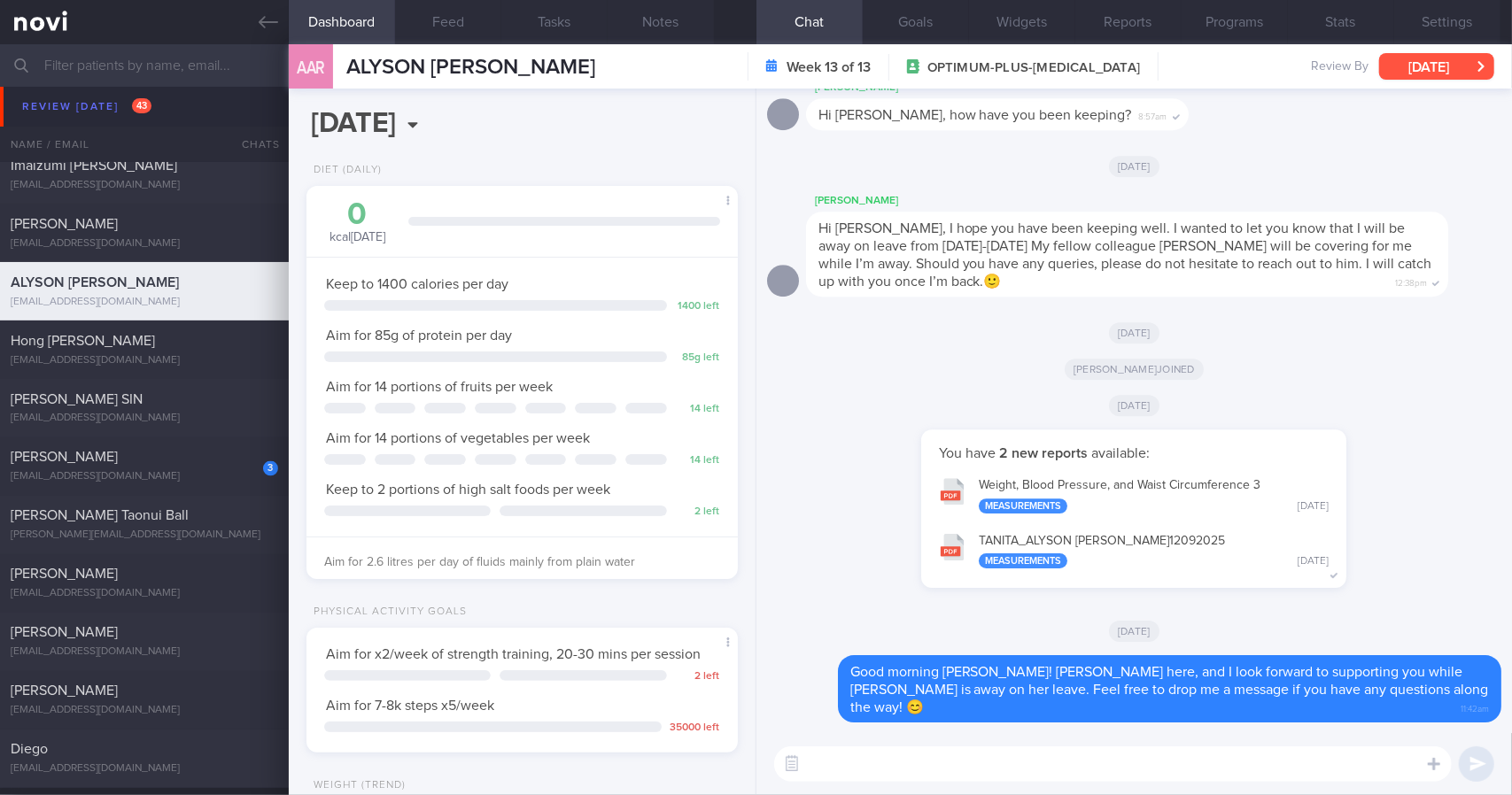
click at [1449, 58] on button "[DATE]" at bounding box center [1436, 65] width 116 height 26
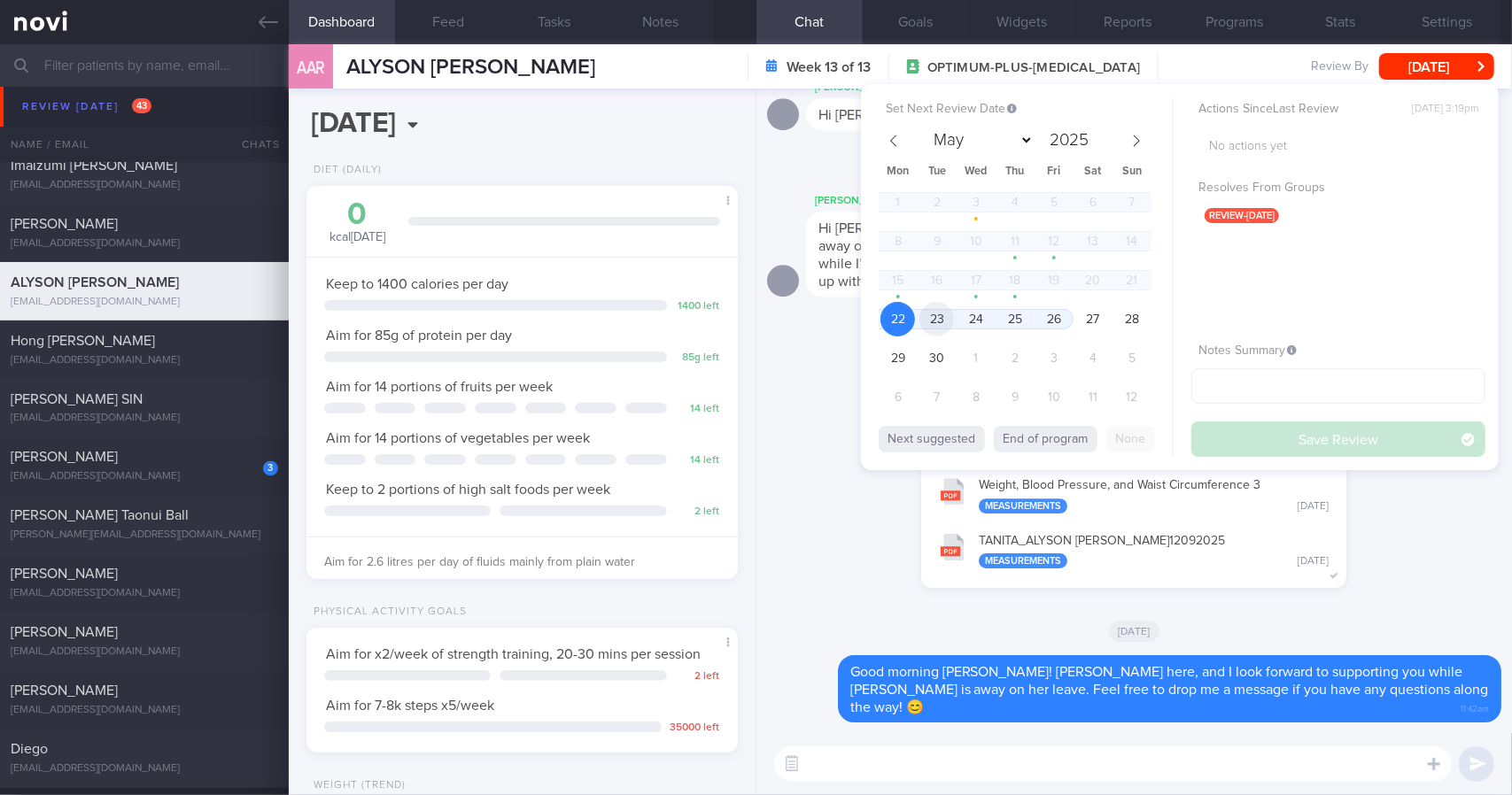
click at [944, 317] on span "23" at bounding box center [937, 319] width 35 height 35
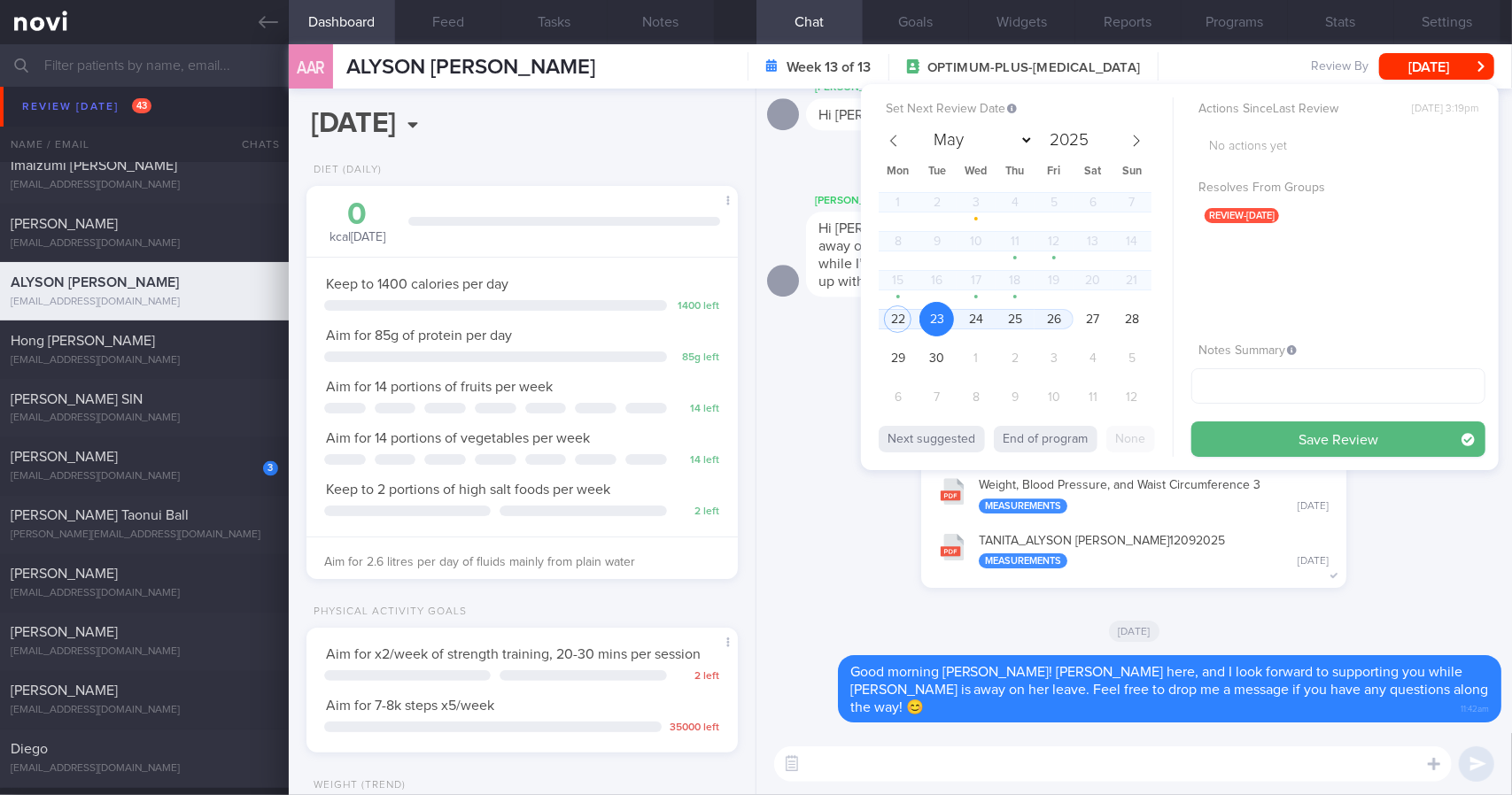
click at [1367, 422] on button "Save Review" at bounding box center [1338, 439] width 294 height 35
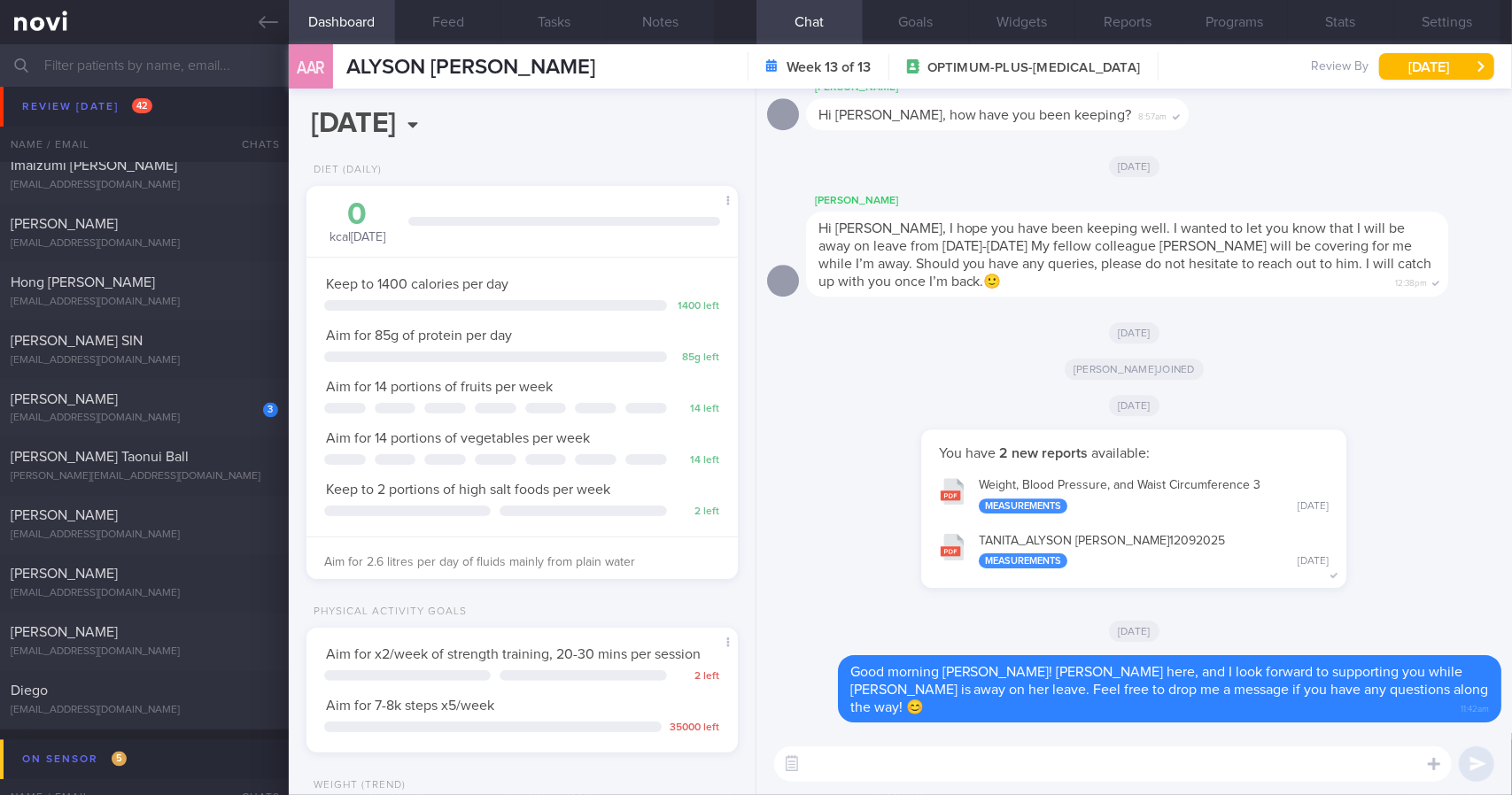
click at [857, 637] on div "[DATE]" at bounding box center [1134, 630] width 734 height 50
click at [267, 18] on icon at bounding box center [267, 22] width 19 height 19
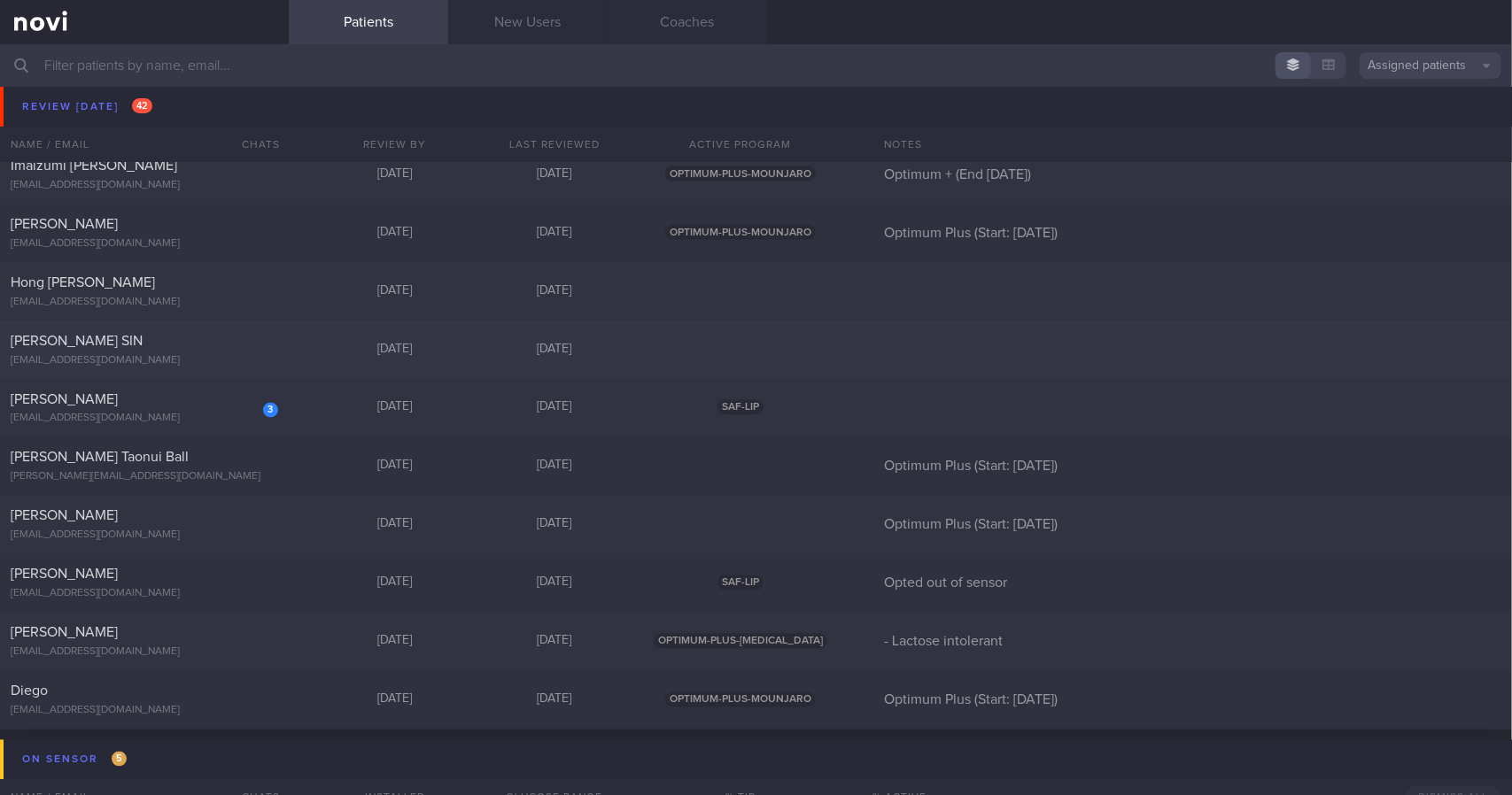
click at [264, 348] on div "[PERSON_NAME] SIN" at bounding box center [142, 340] width 263 height 17
select select "8"
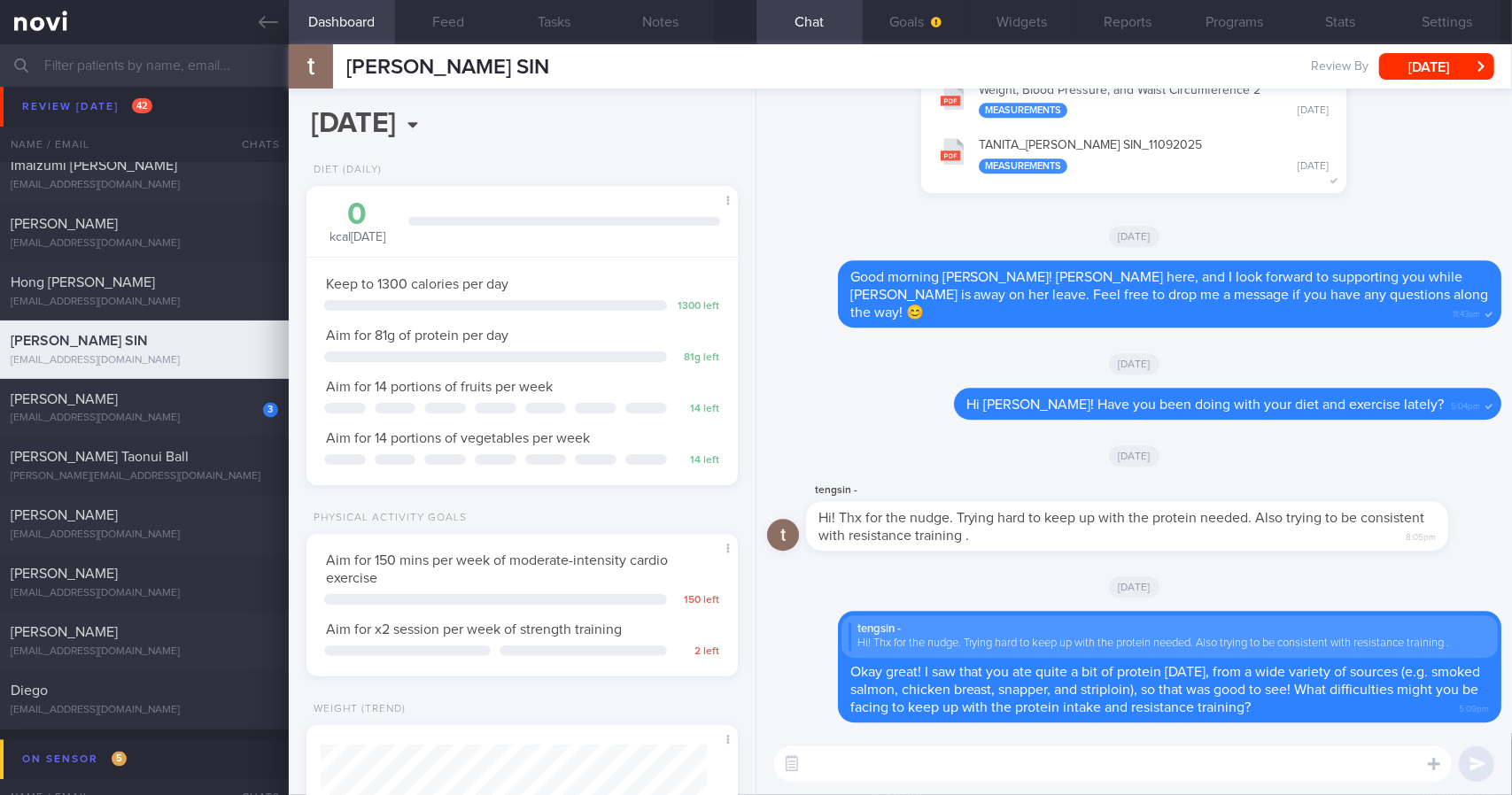
scroll to position [198, 0]
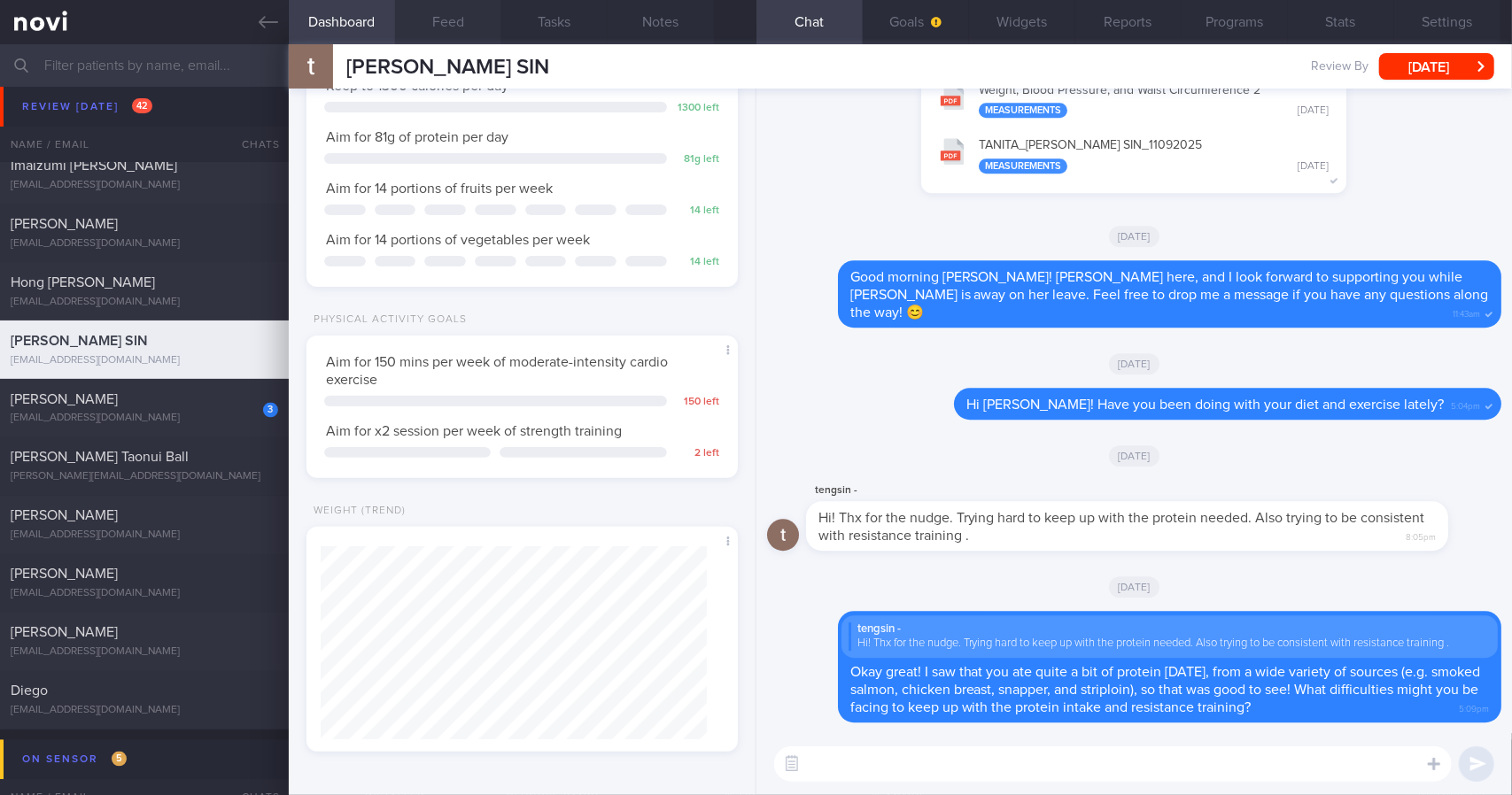
click at [452, 20] on button "Feed" at bounding box center [448, 22] width 106 height 45
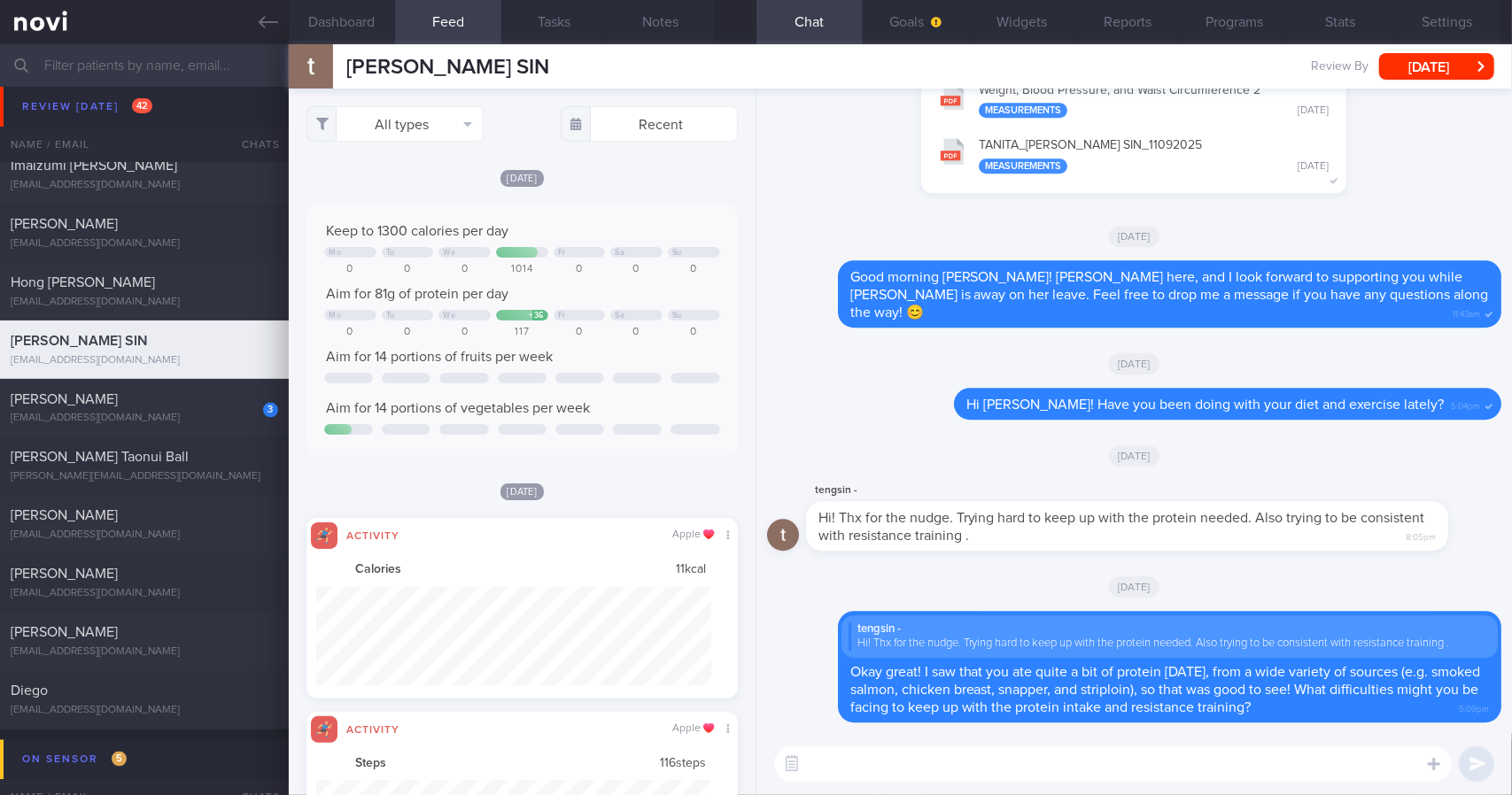
scroll to position [97, 395]
click at [449, 109] on button "All types" at bounding box center [395, 124] width 177 height 35
click at [422, 184] on button "Activity" at bounding box center [395, 185] width 176 height 26
checkbox input "false"
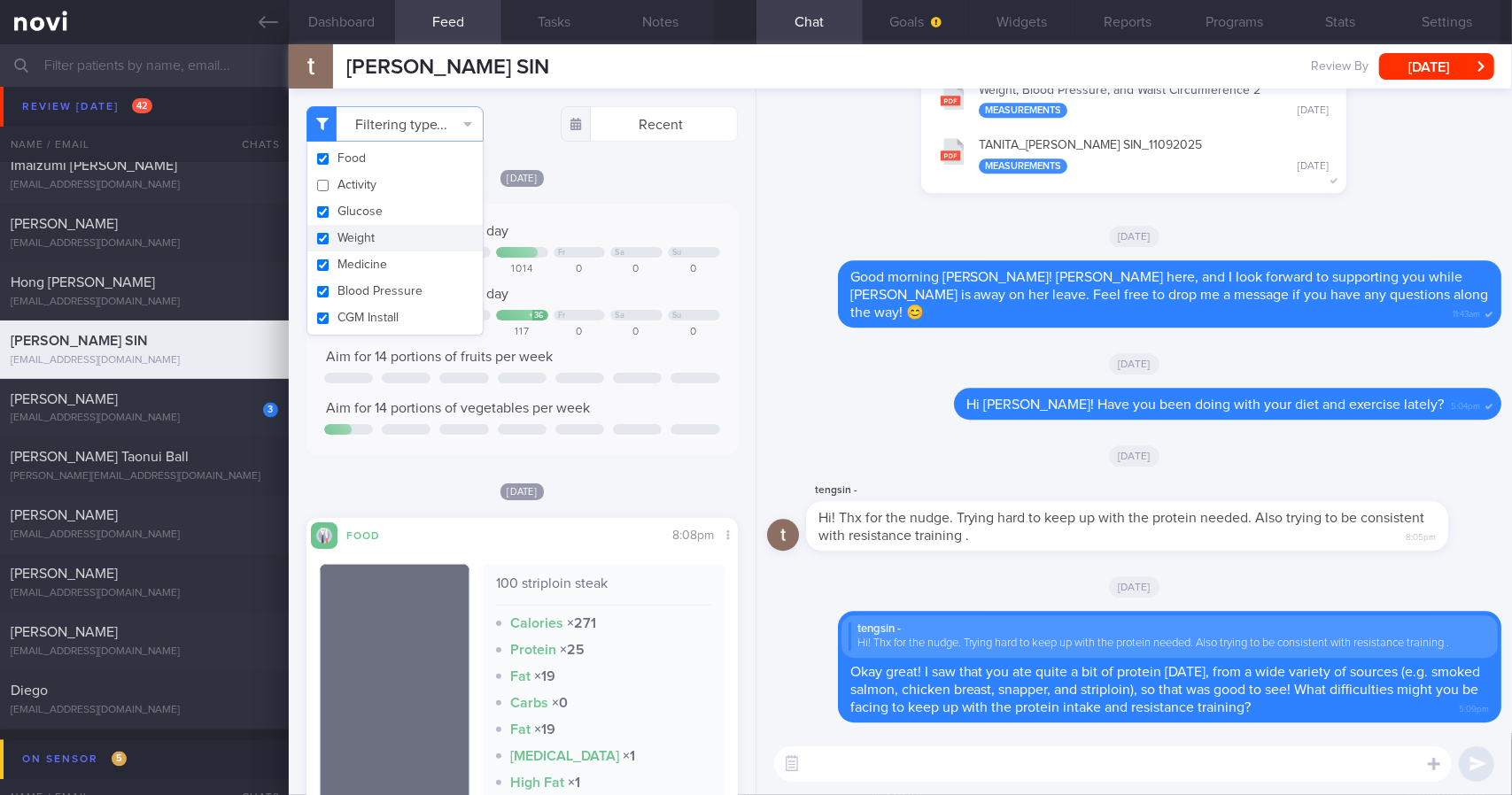
click at [404, 240] on button "Weight" at bounding box center [395, 237] width 176 height 26
checkbox input "false"
click at [1460, 57] on button "[DATE]" at bounding box center [1436, 65] width 116 height 26
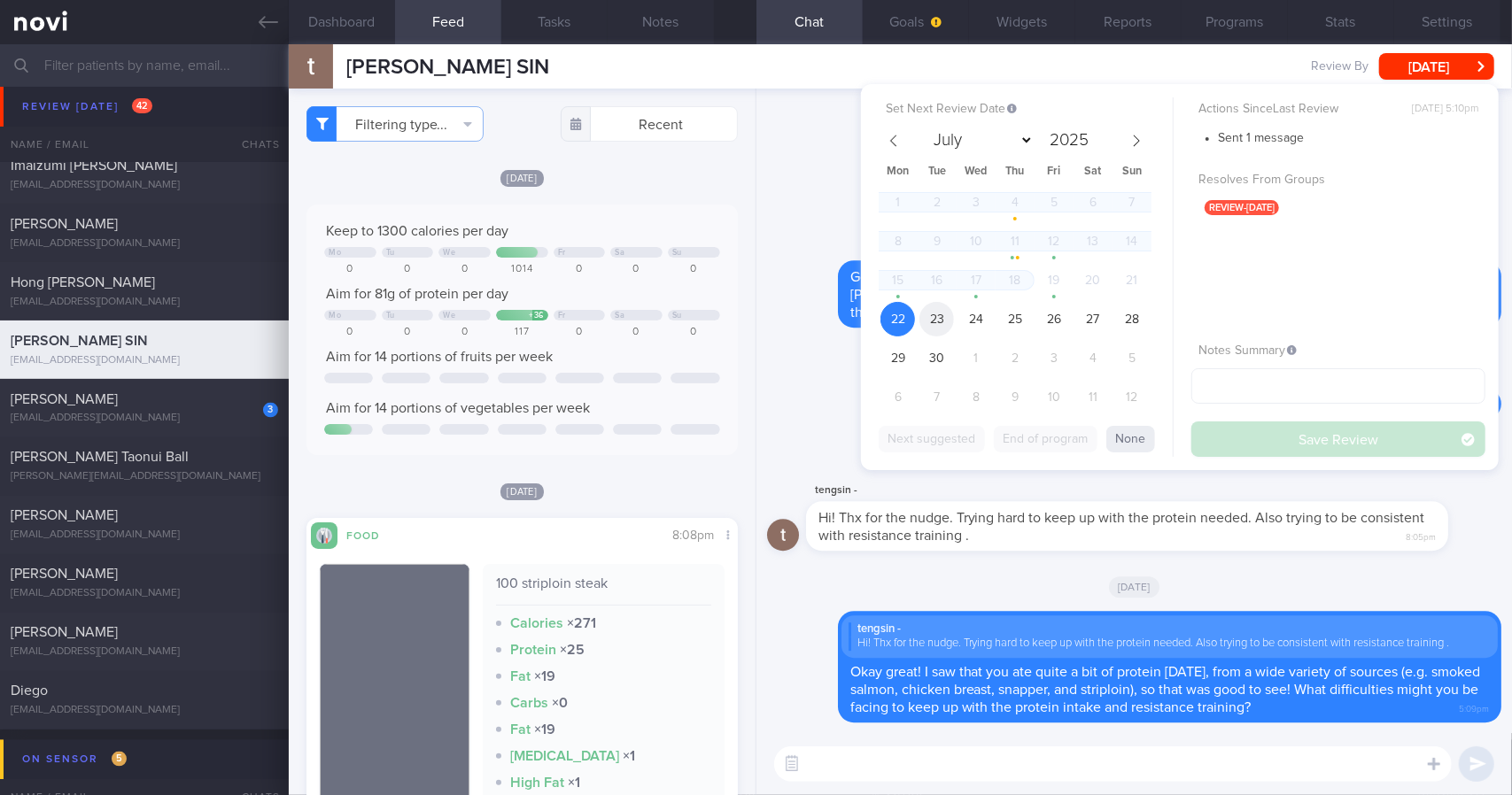
click at [947, 318] on span "23" at bounding box center [937, 319] width 35 height 35
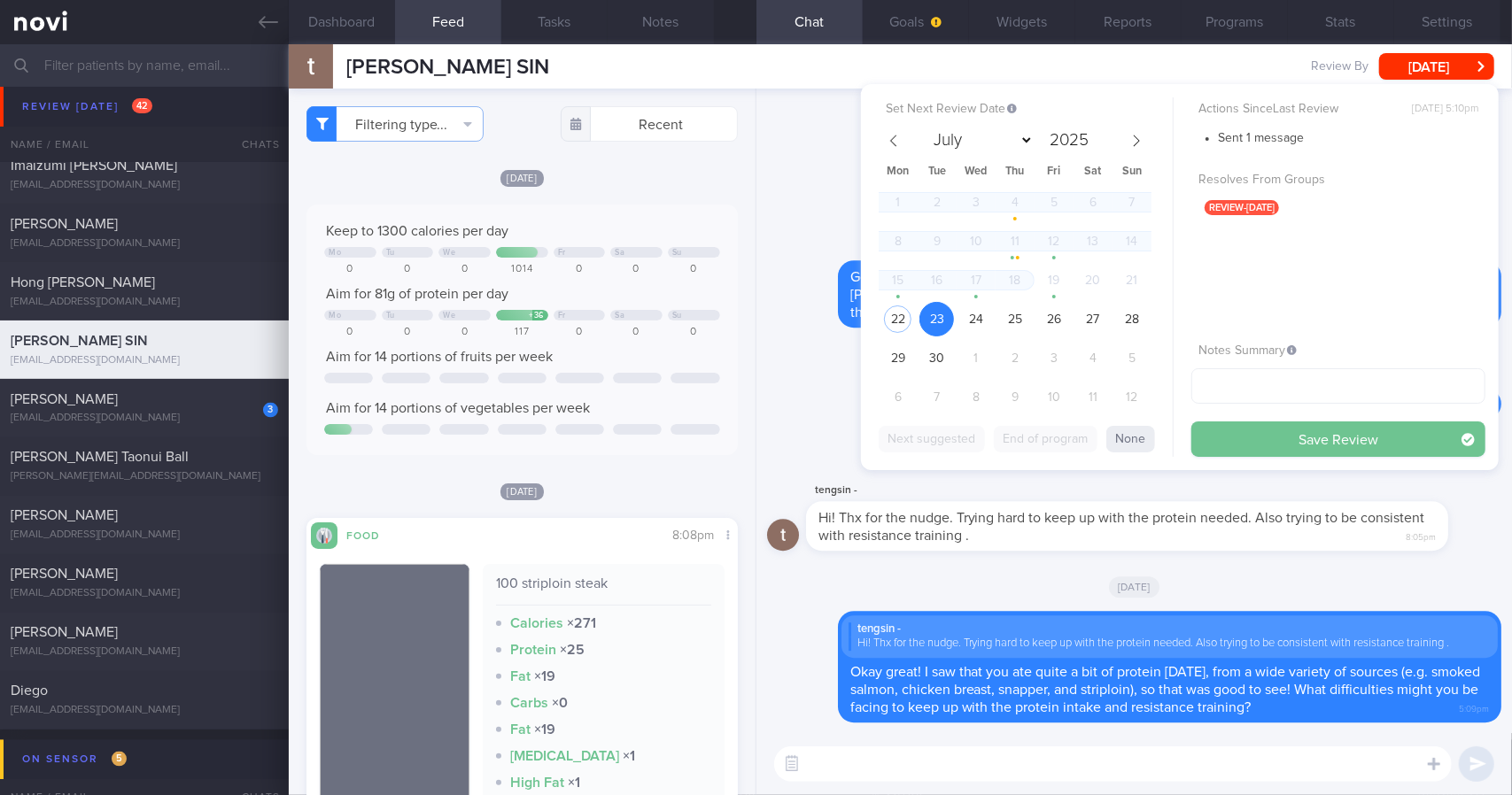
click at [1262, 428] on button "Save Review" at bounding box center [1338, 439] width 294 height 35
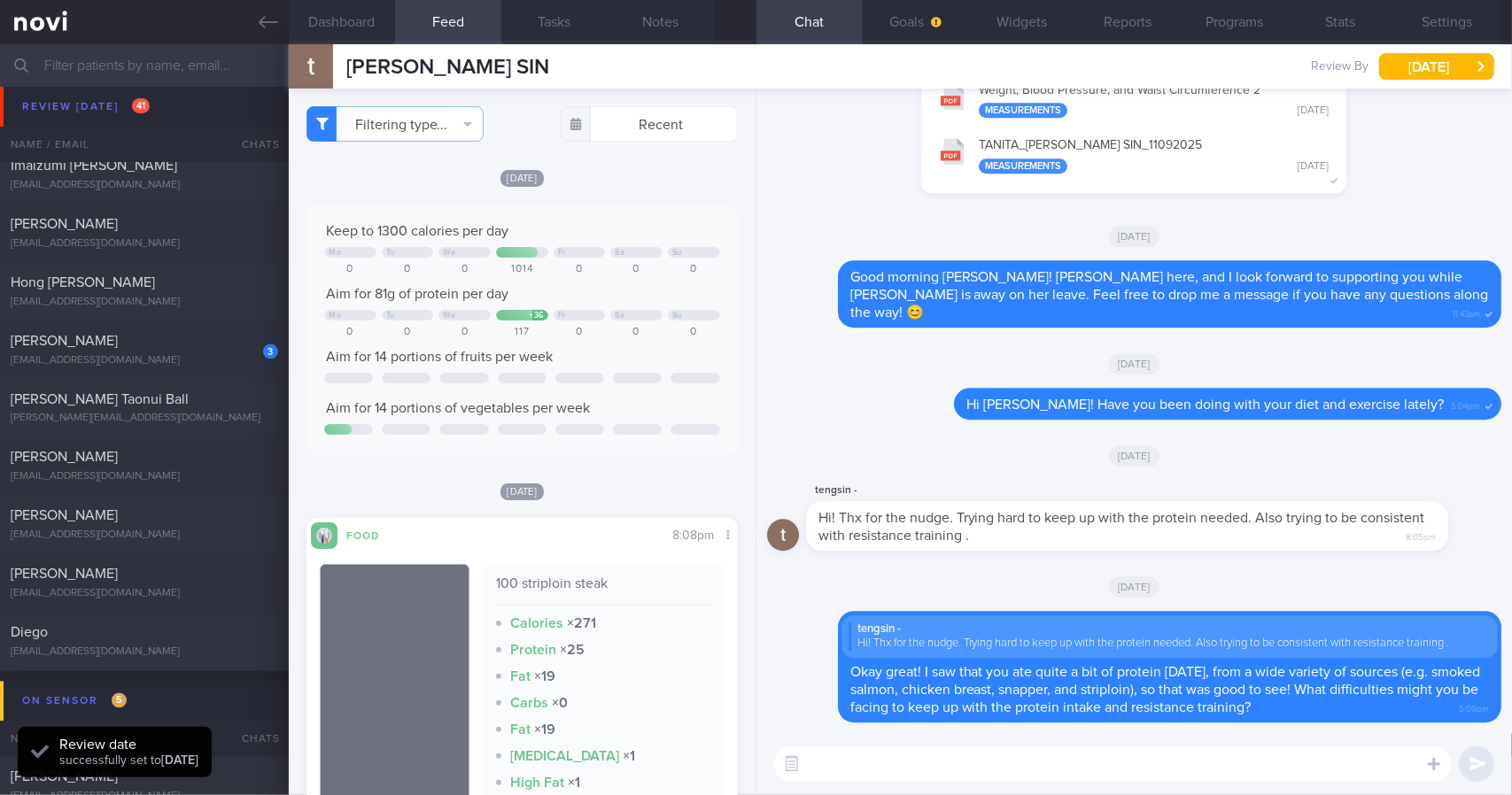
click at [1194, 589] on div "[DATE]" at bounding box center [1134, 586] width 734 height 50
click at [263, 45] on input "text" at bounding box center [756, 65] width 1512 height 43
click at [255, 25] on link at bounding box center [144, 22] width 288 height 45
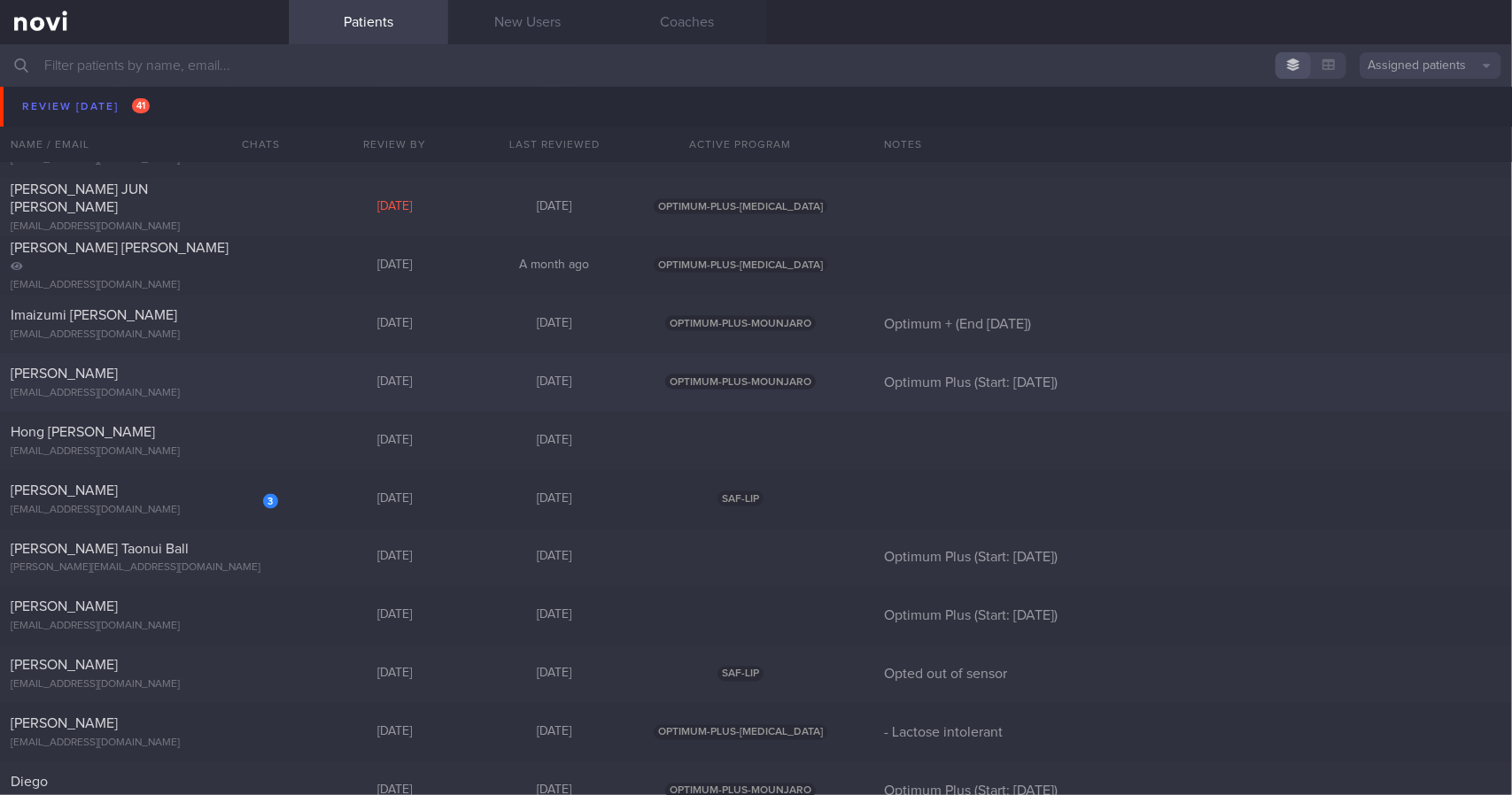
scroll to position [1772, 0]
